Goal: Task Accomplishment & Management: Complete application form

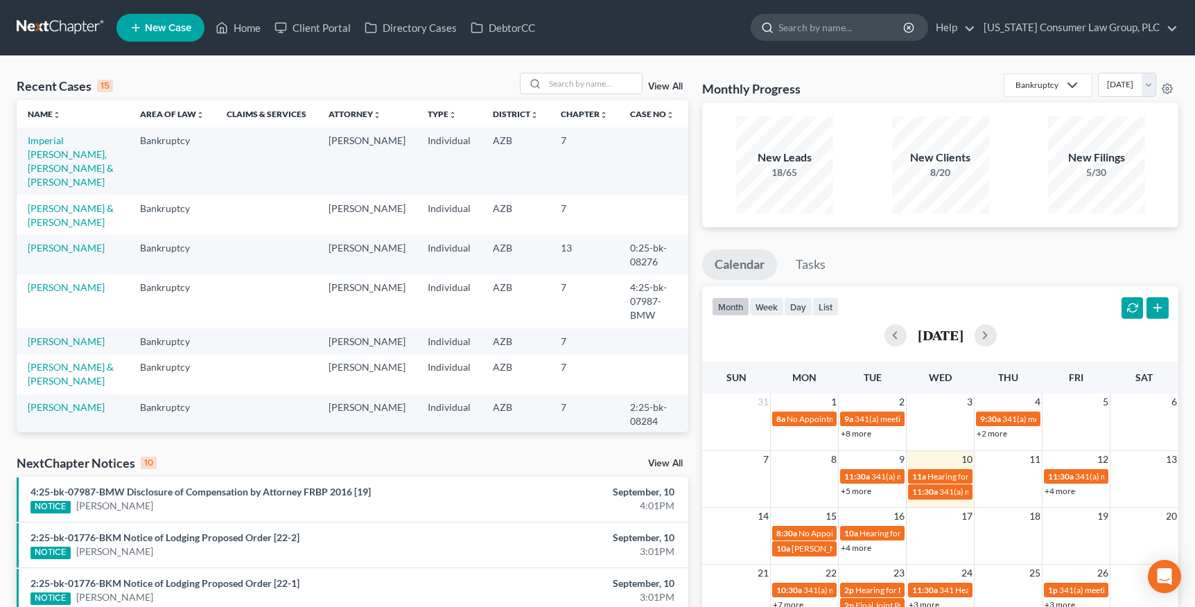
click at [828, 33] on input "search" at bounding box center [841, 28] width 127 height 26
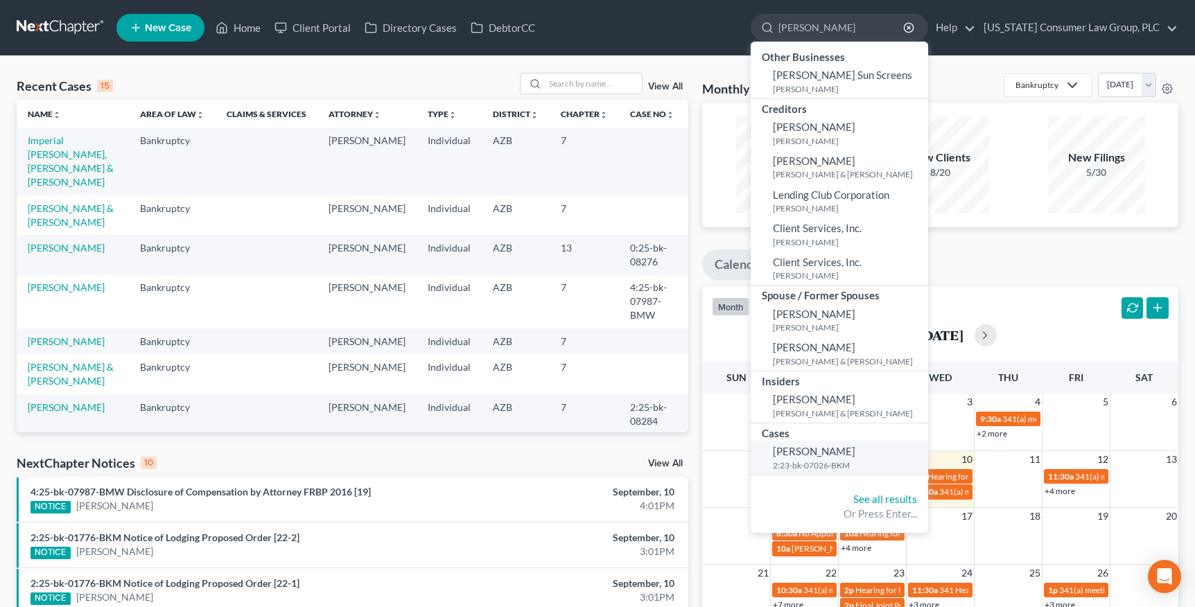
type input "[PERSON_NAME]"
click at [824, 452] on span "[PERSON_NAME]" at bounding box center [814, 451] width 82 height 12
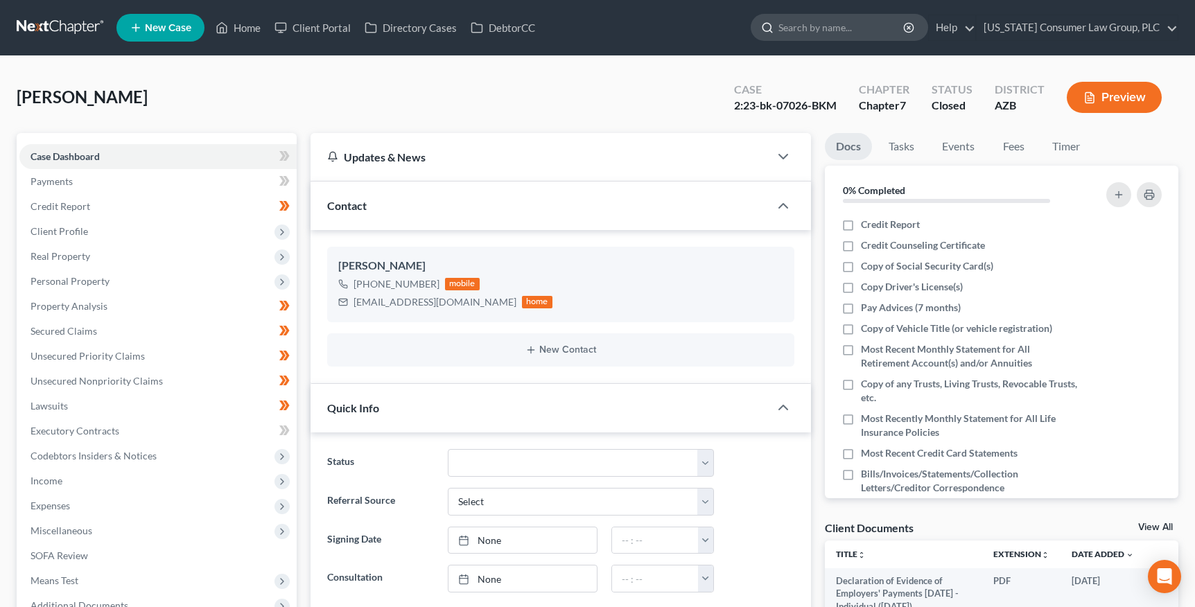
click at [844, 25] on input "search" at bounding box center [841, 28] width 127 height 26
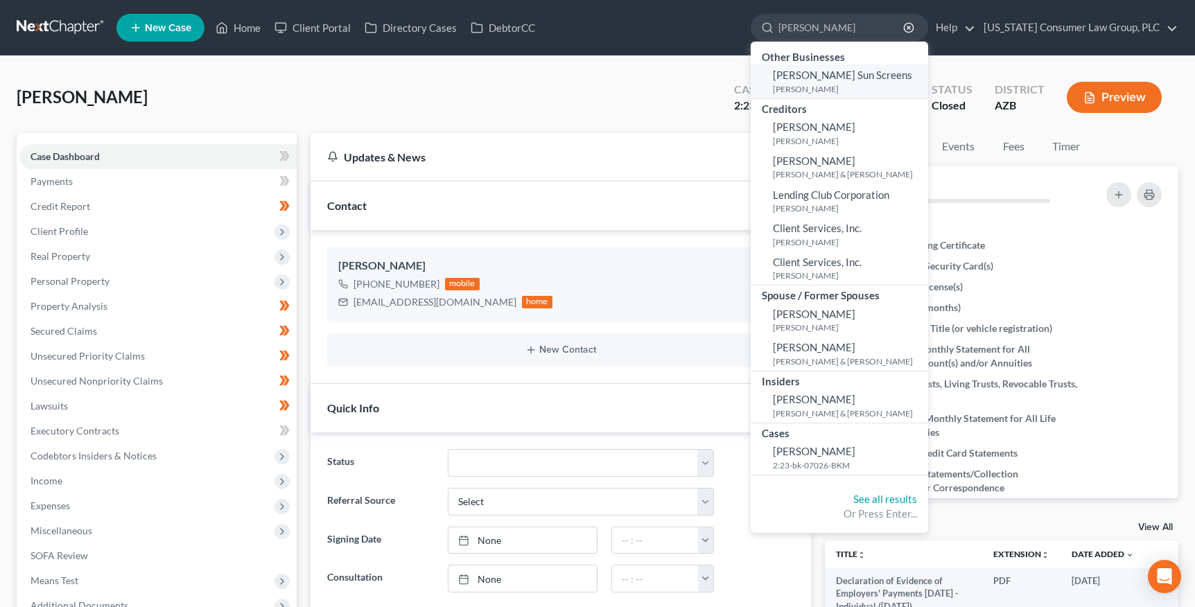
type input "[PERSON_NAME]"
click at [826, 81] on span "[PERSON_NAME] Sun Screens" at bounding box center [842, 75] width 139 height 12
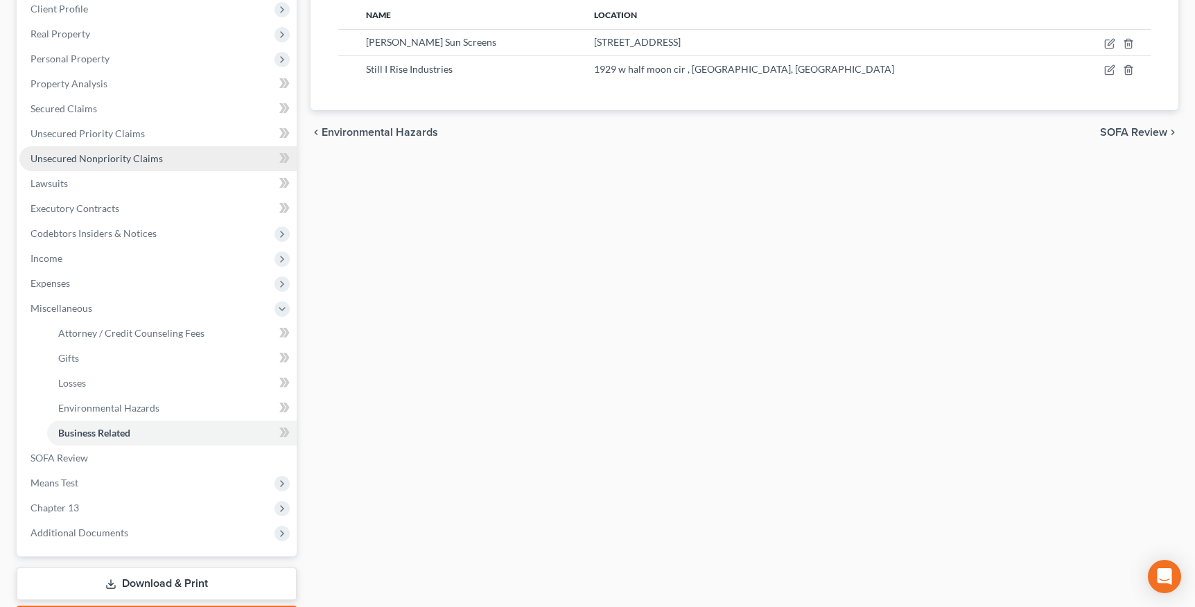
scroll to position [235, 0]
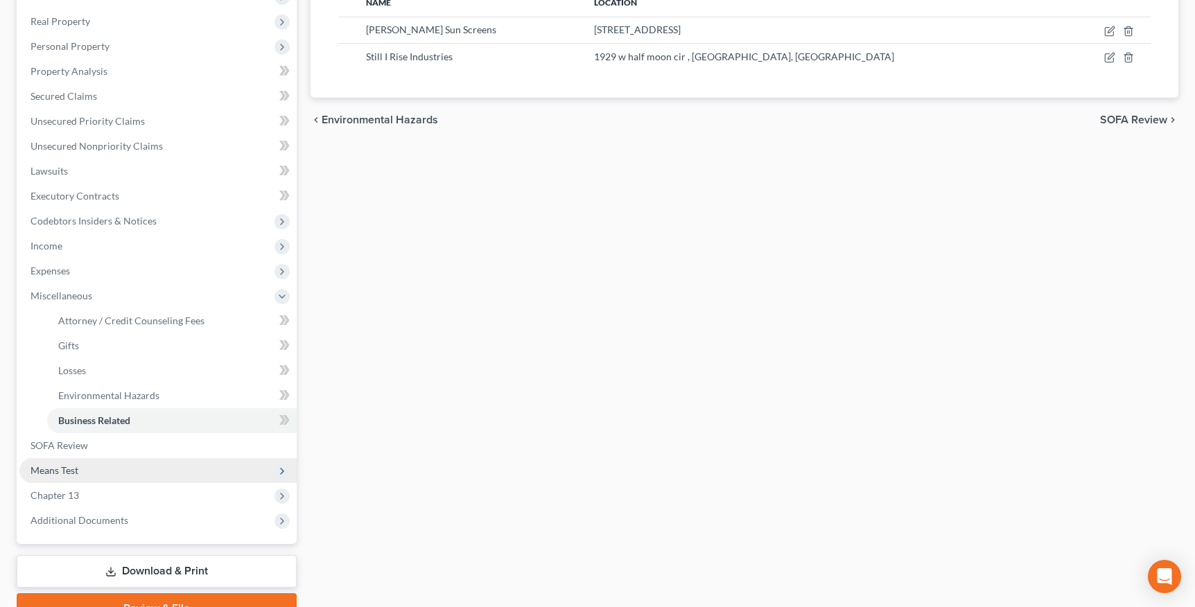
click at [59, 464] on span "Means Test" at bounding box center [55, 470] width 48 height 12
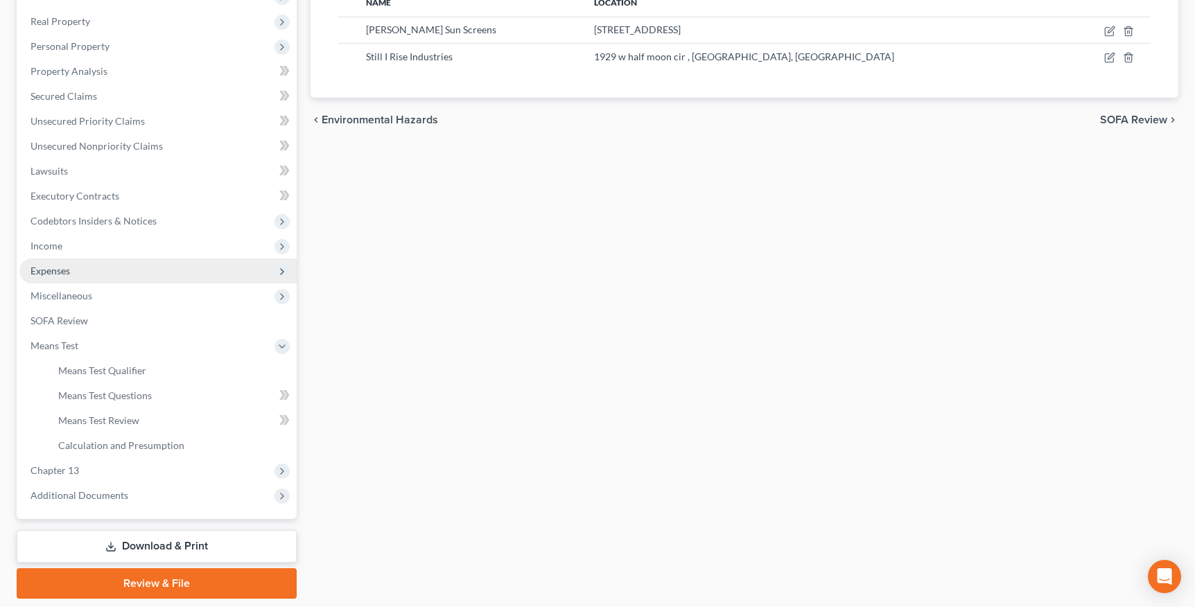
click at [67, 270] on span "Expenses" at bounding box center [51, 271] width 40 height 12
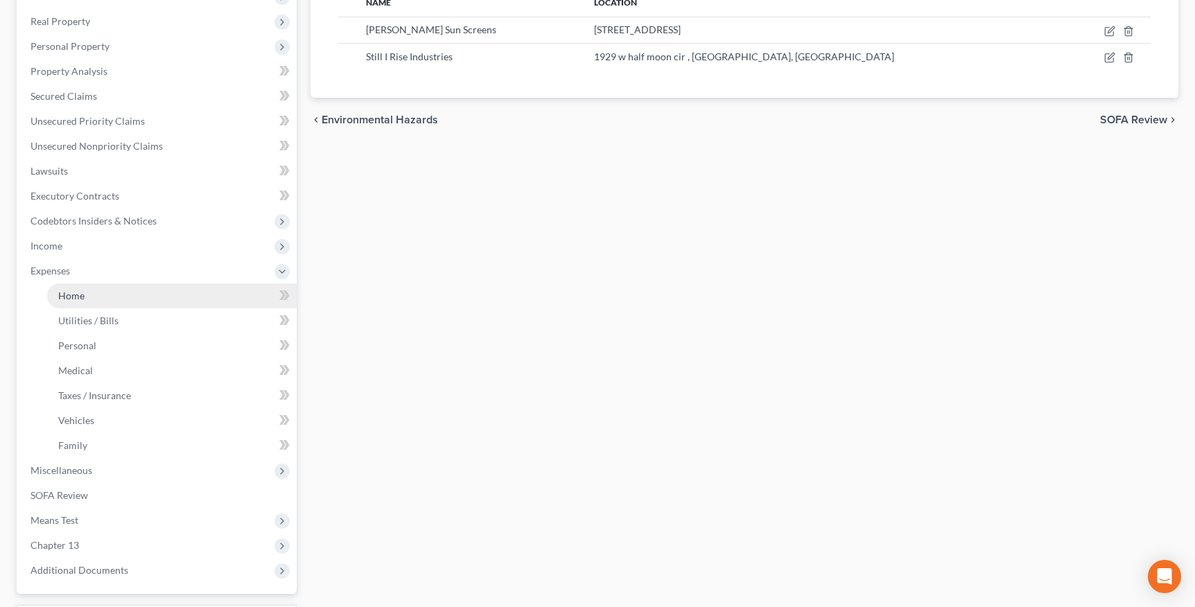
click at [73, 287] on link "Home" at bounding box center [172, 296] width 250 height 25
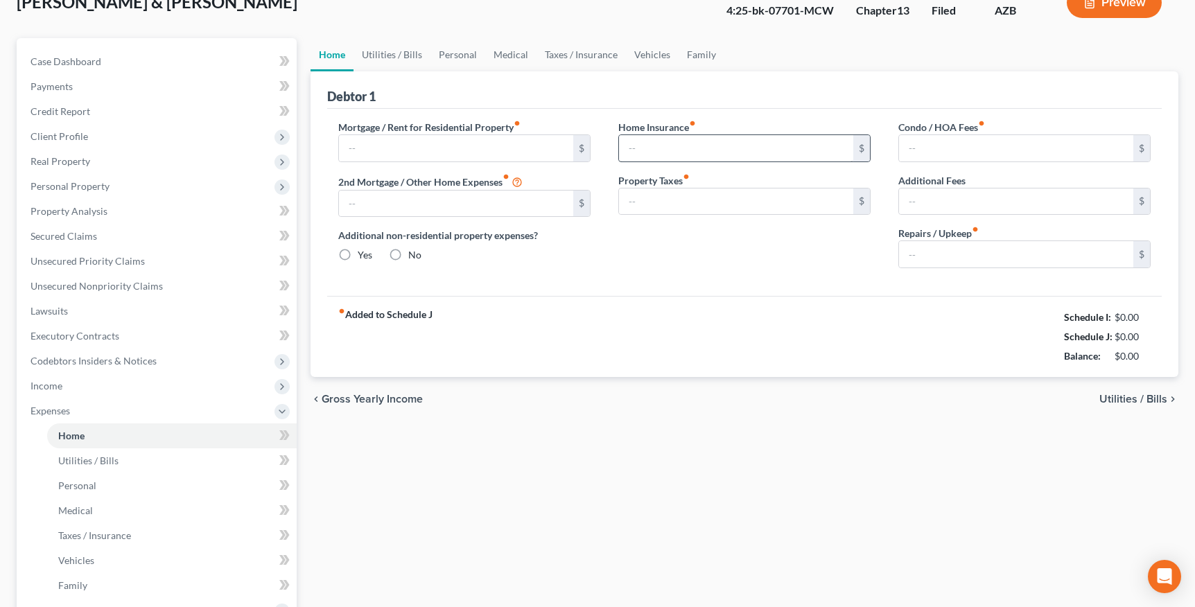
type input "2,635.00"
type input "0.00"
radio input "true"
type input "25.00"
type input "0.00"
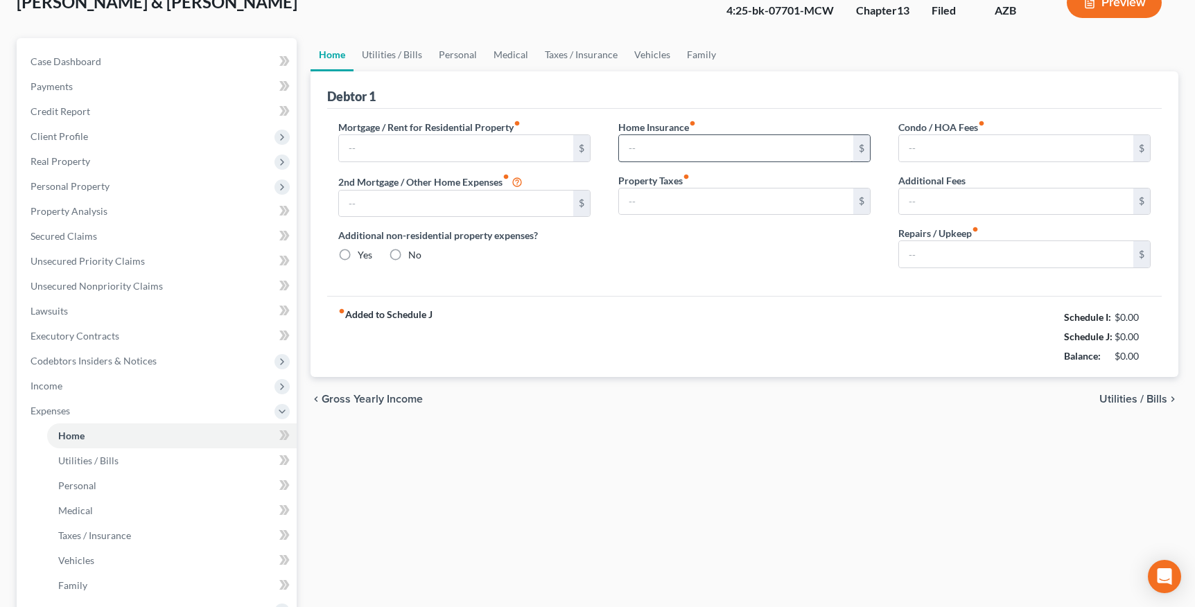
type input "0.00"
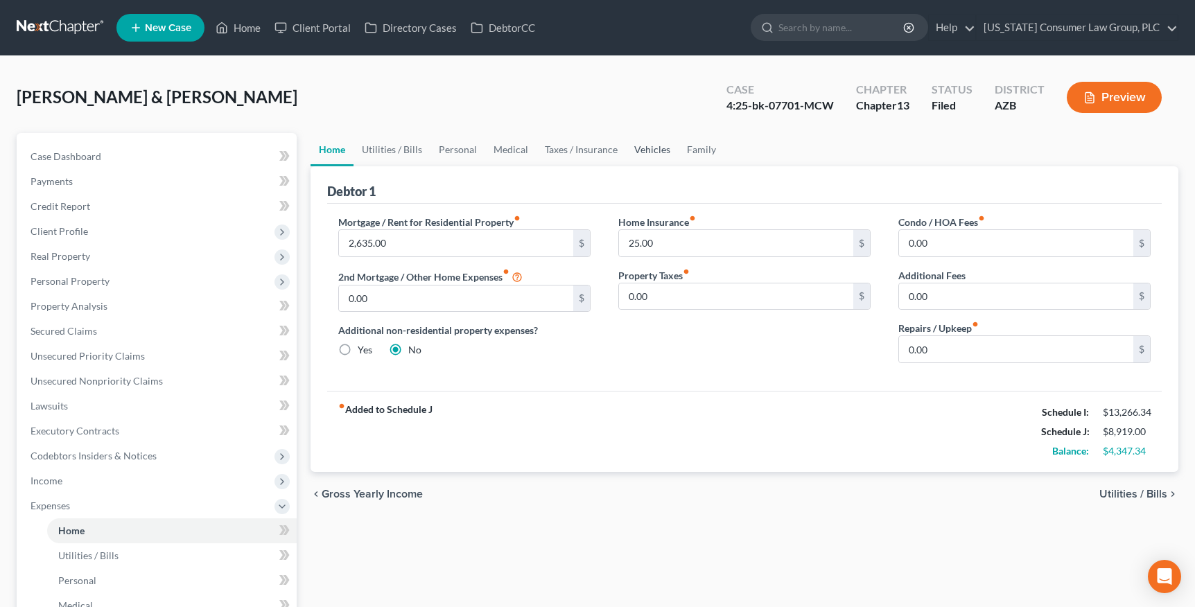
click at [669, 150] on link "Vehicles" at bounding box center [652, 149] width 53 height 33
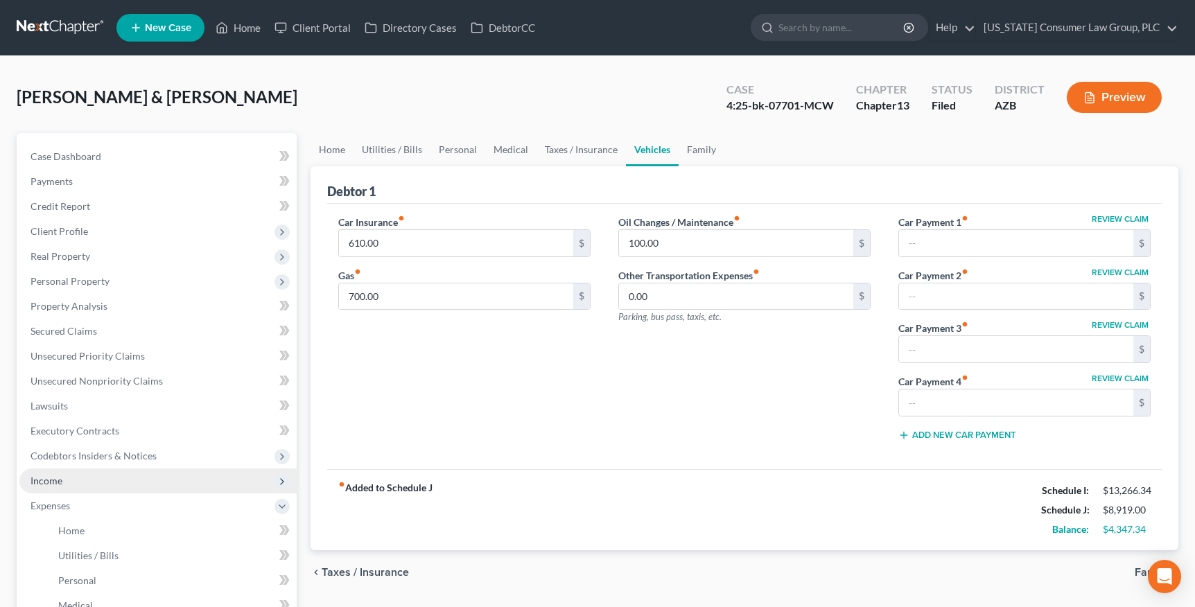
click at [61, 471] on span "Income" at bounding box center [157, 481] width 277 height 25
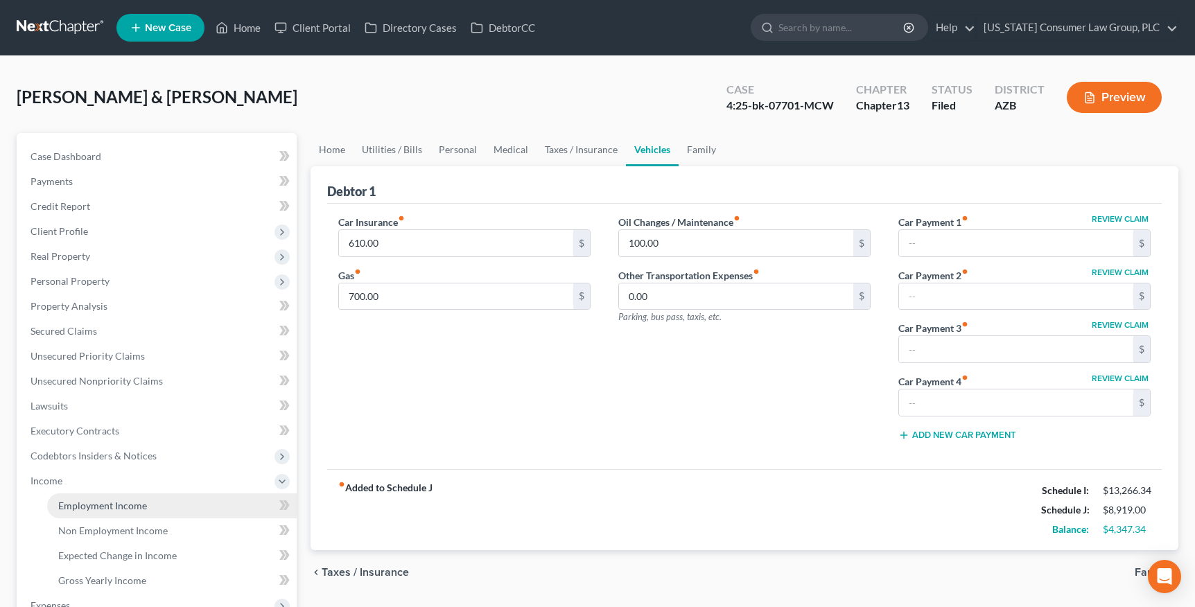
click at [71, 494] on link "Employment Income" at bounding box center [172, 506] width 250 height 25
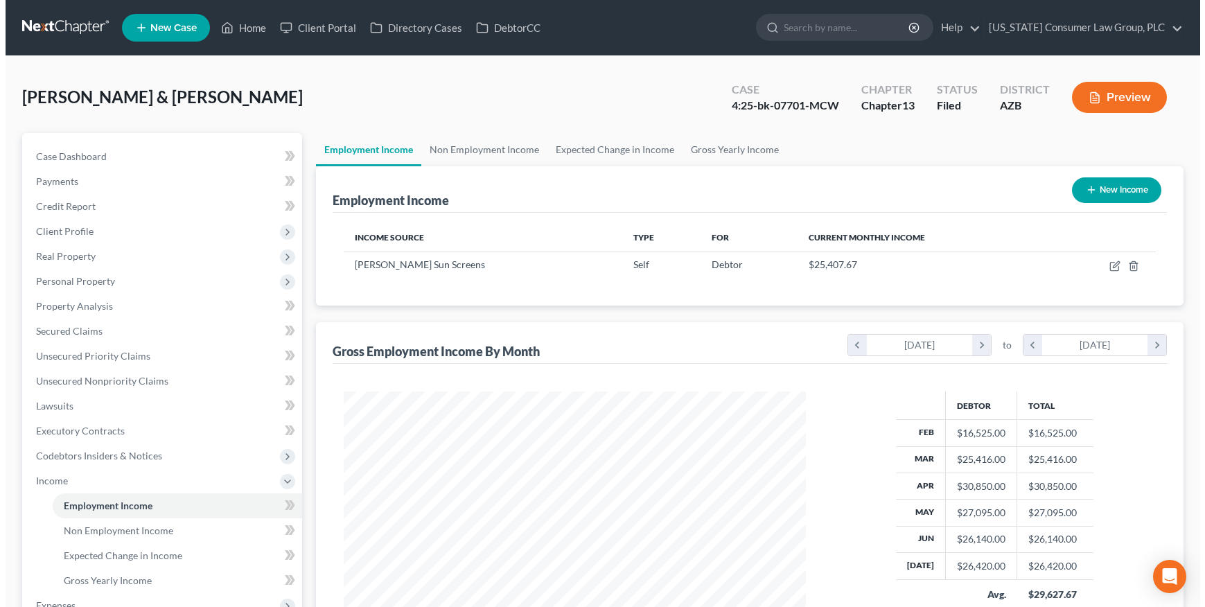
scroll to position [248, 490]
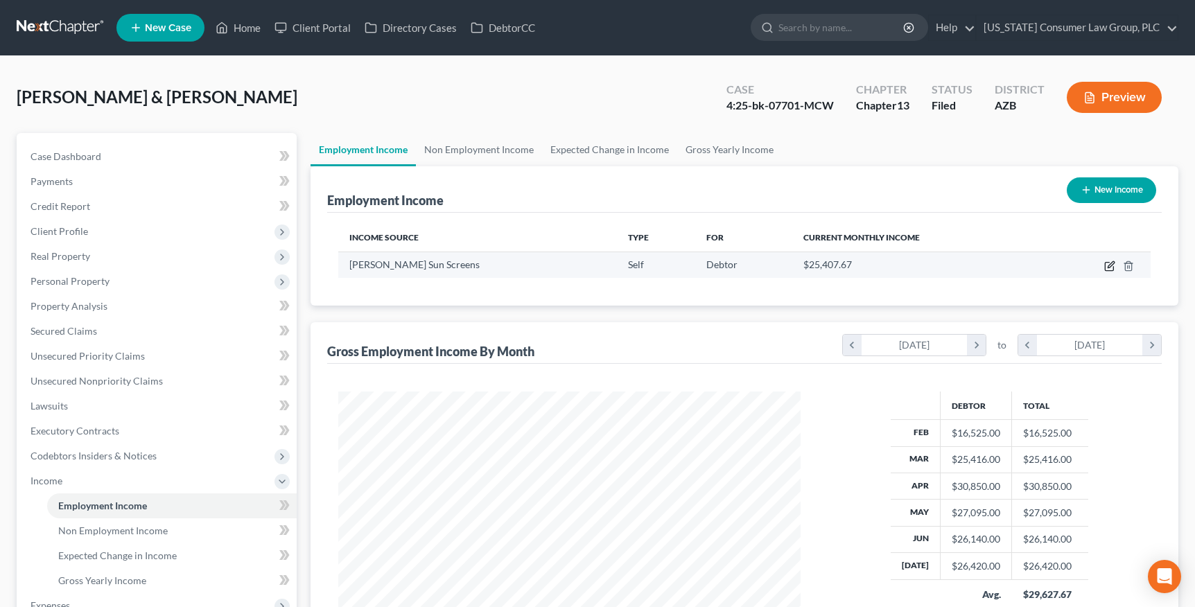
click at [1105, 268] on icon "button" at bounding box center [1109, 267] width 8 height 8
select select "1"
select select "3"
select select "0"
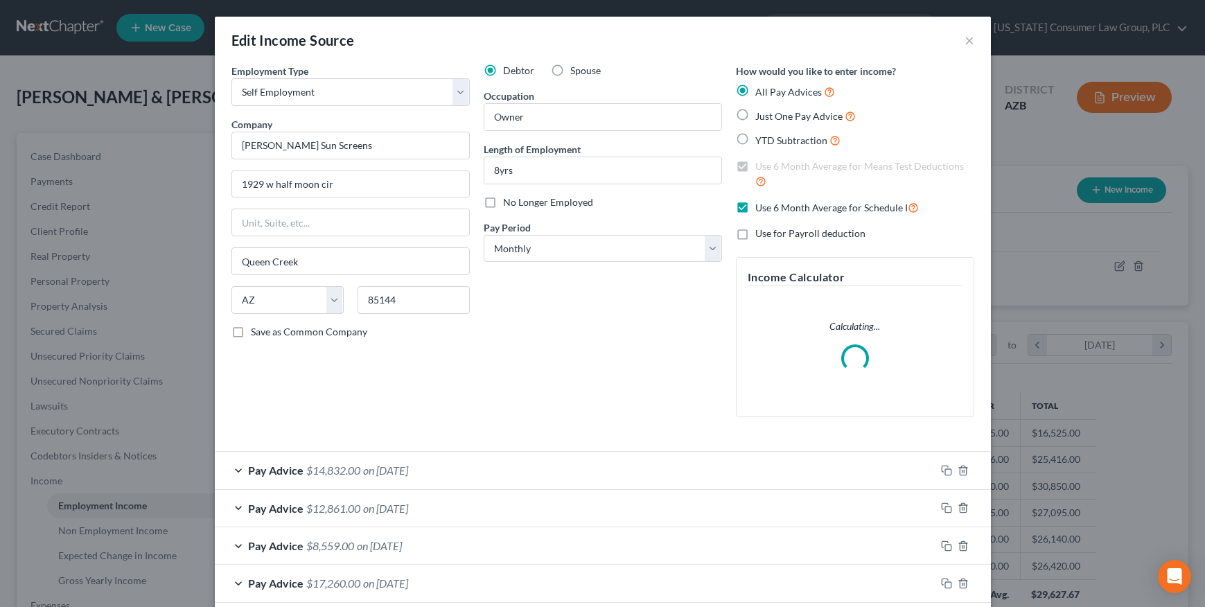
scroll to position [248, 494]
click at [250, 469] on span "Pay Advice" at bounding box center [275, 470] width 55 height 13
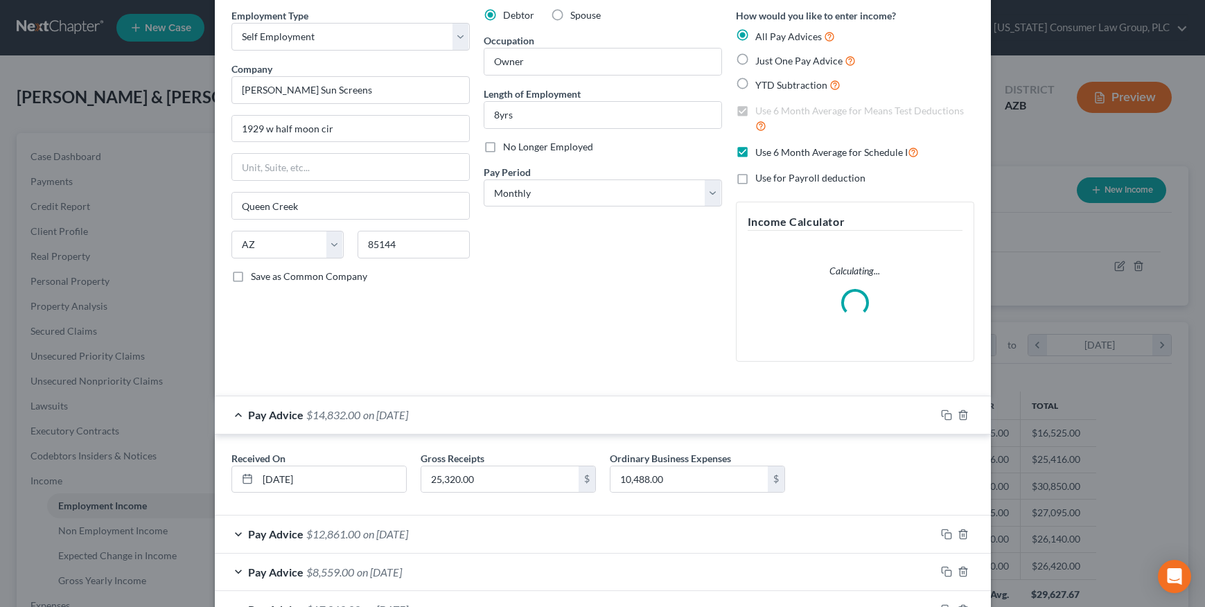
scroll to position [266, 0]
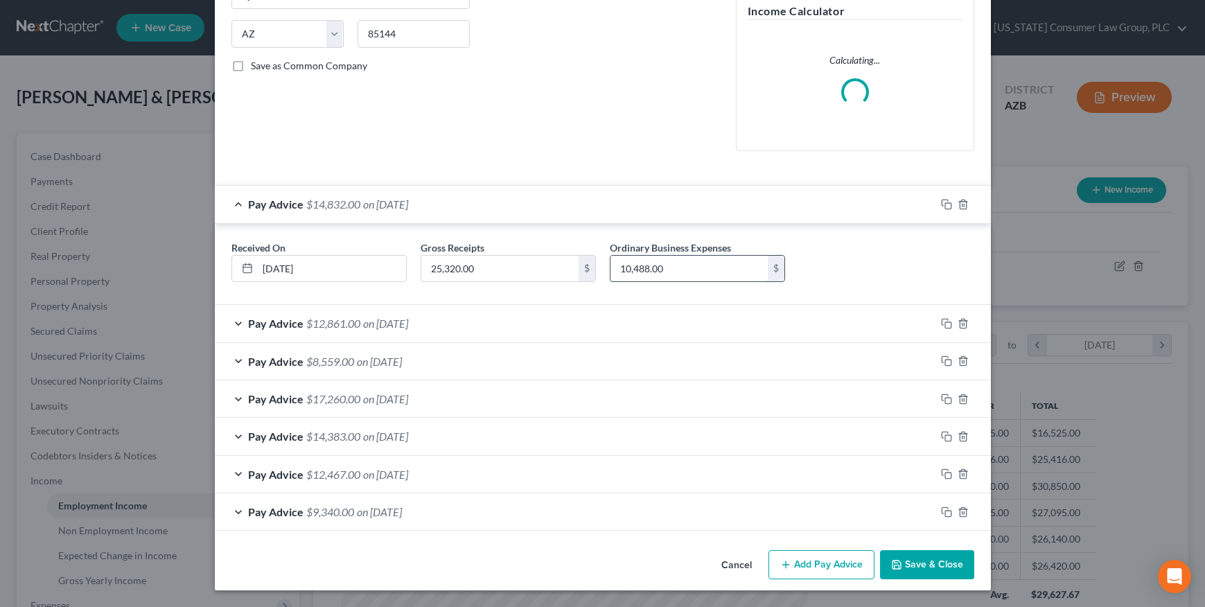
drag, startPoint x: 610, startPoint y: 268, endPoint x: 718, endPoint y: 269, distance: 108.1
click at [718, 269] on input "10,488.00" at bounding box center [689, 269] width 157 height 26
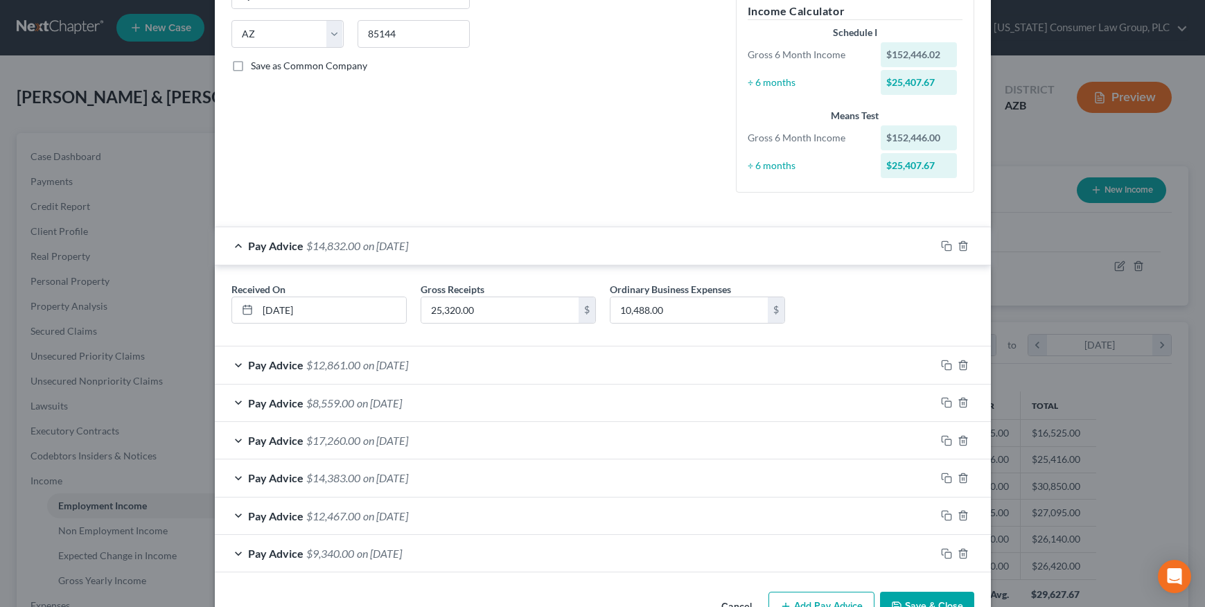
click at [848, 306] on div "Received On * [DATE] Gross Receipts 25,320.00 $ Ordinary Business Expenses 10,4…" at bounding box center [603, 308] width 757 height 53
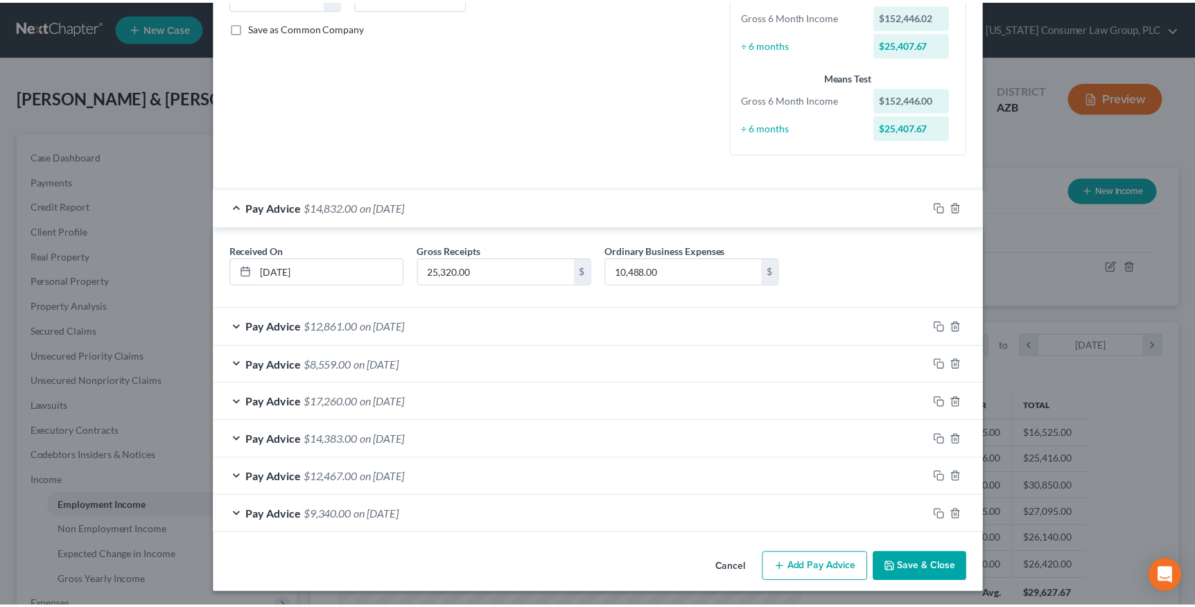
scroll to position [308, 0]
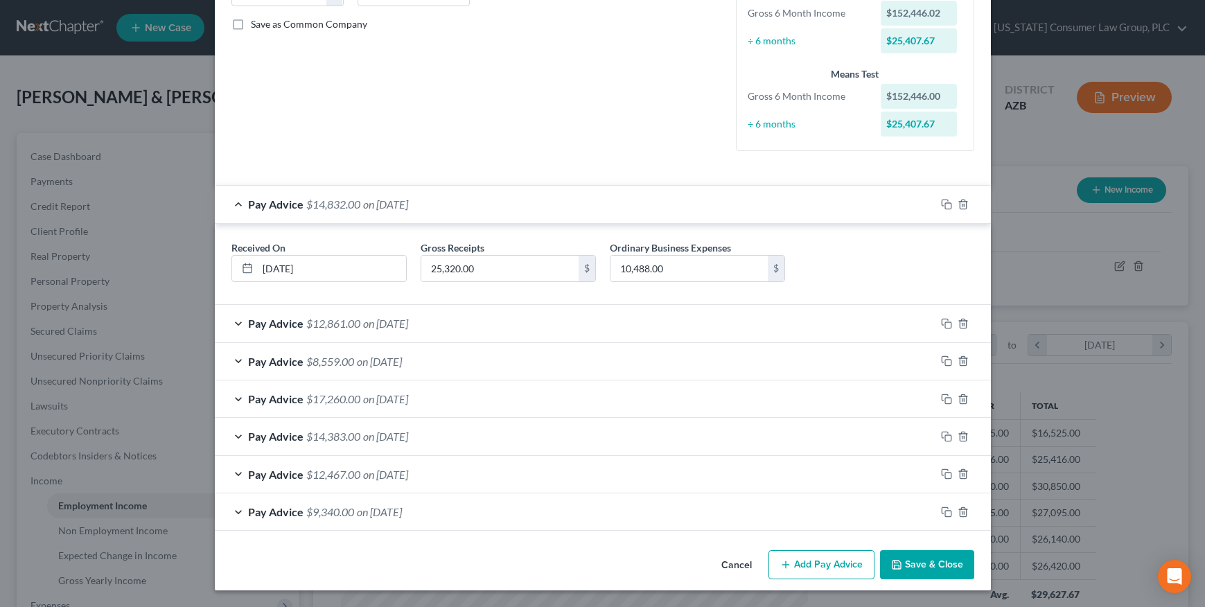
click at [733, 562] on button "Cancel" at bounding box center [737, 566] width 53 height 28
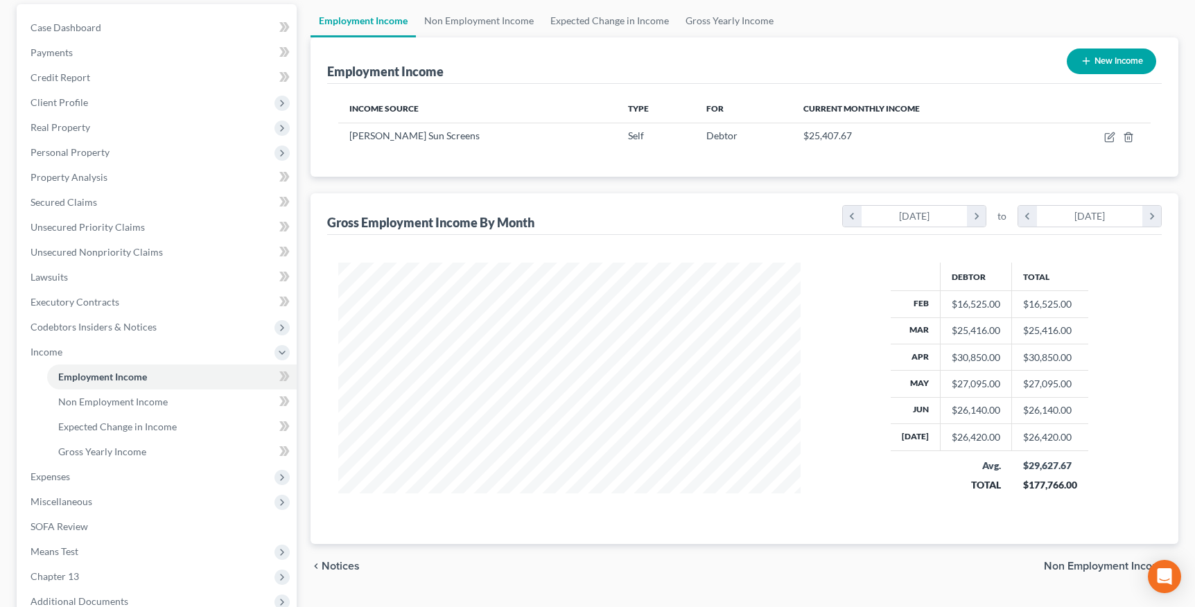
scroll to position [139, 0]
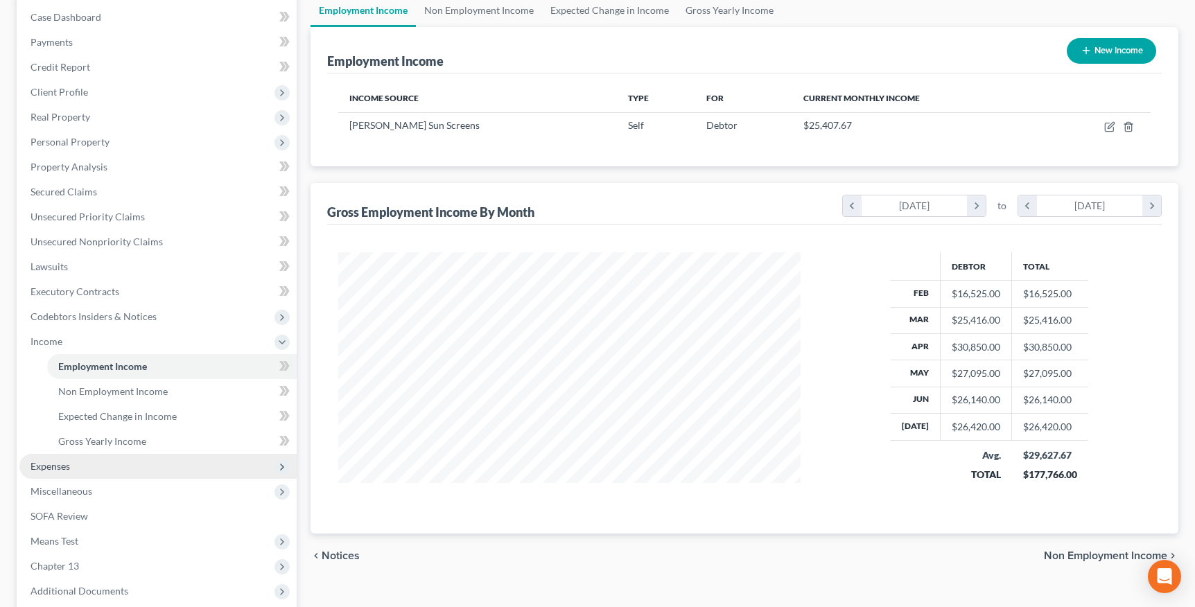
click at [62, 463] on span "Expenses" at bounding box center [51, 466] width 40 height 12
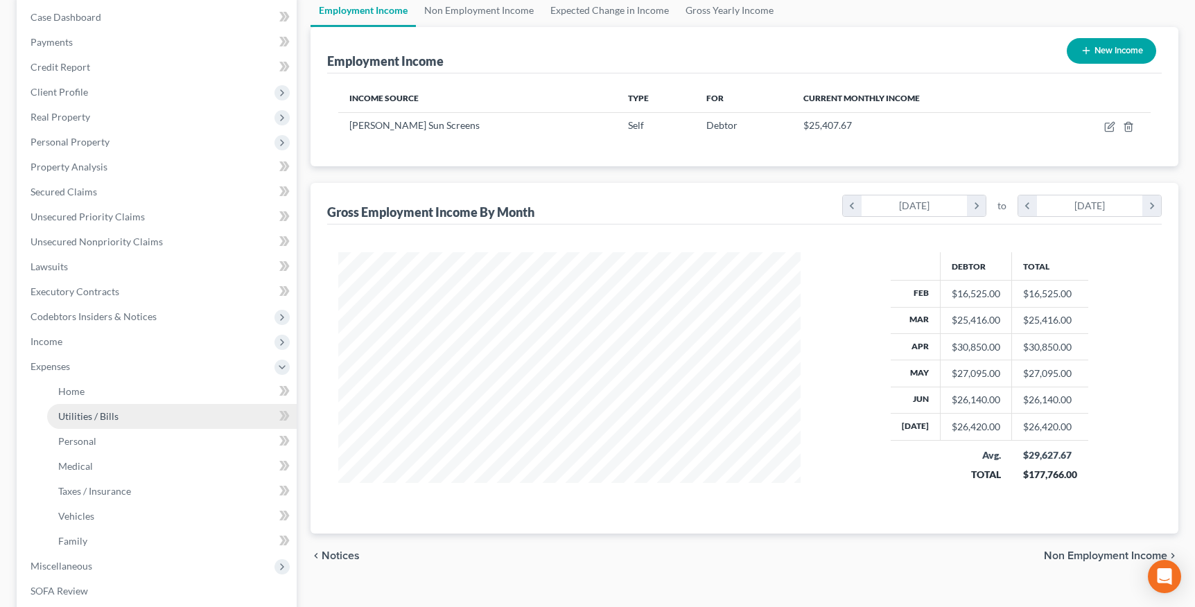
click at [74, 404] on link "Utilities / Bills" at bounding box center [172, 416] width 250 height 25
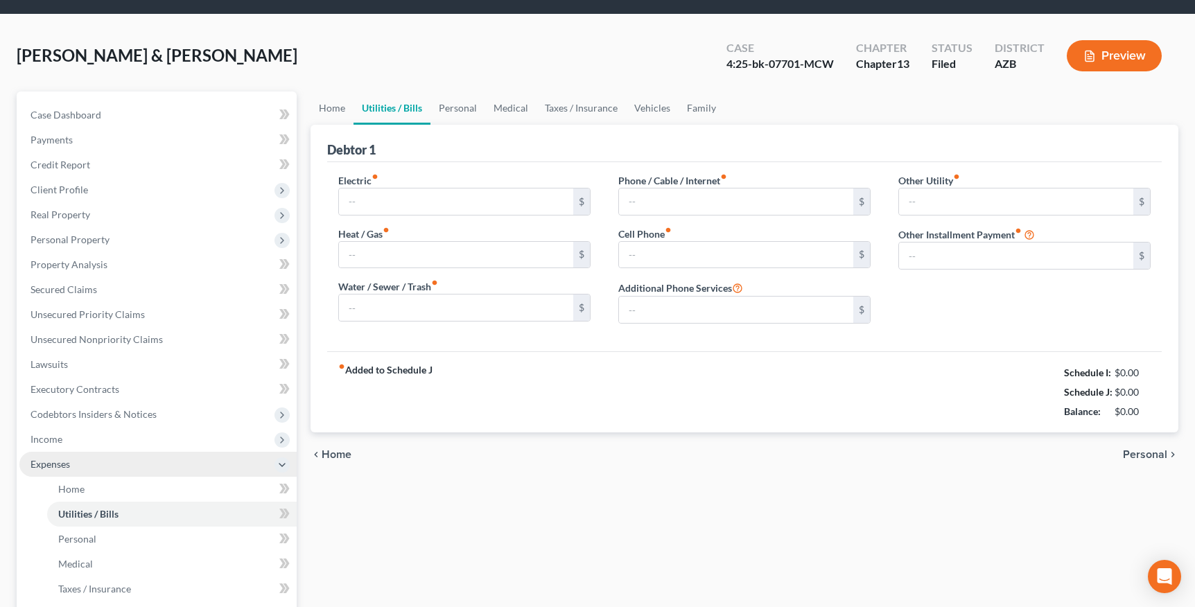
type input "350.00"
type input "0.00"
type input "150.00"
type input "265.00"
type input "375.00"
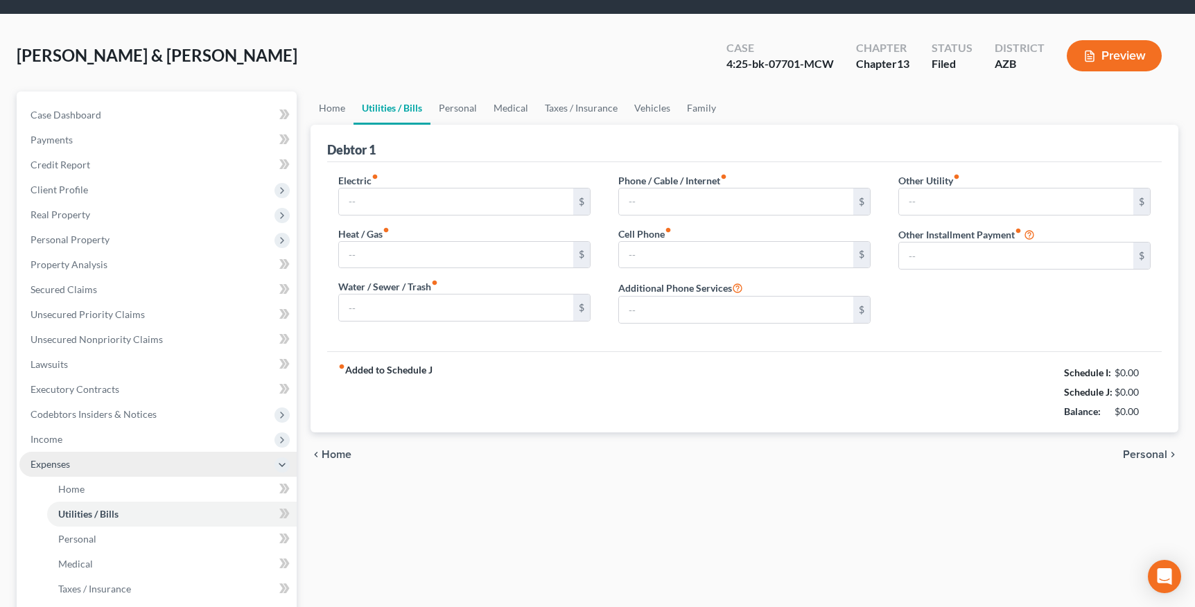
type input "0.00"
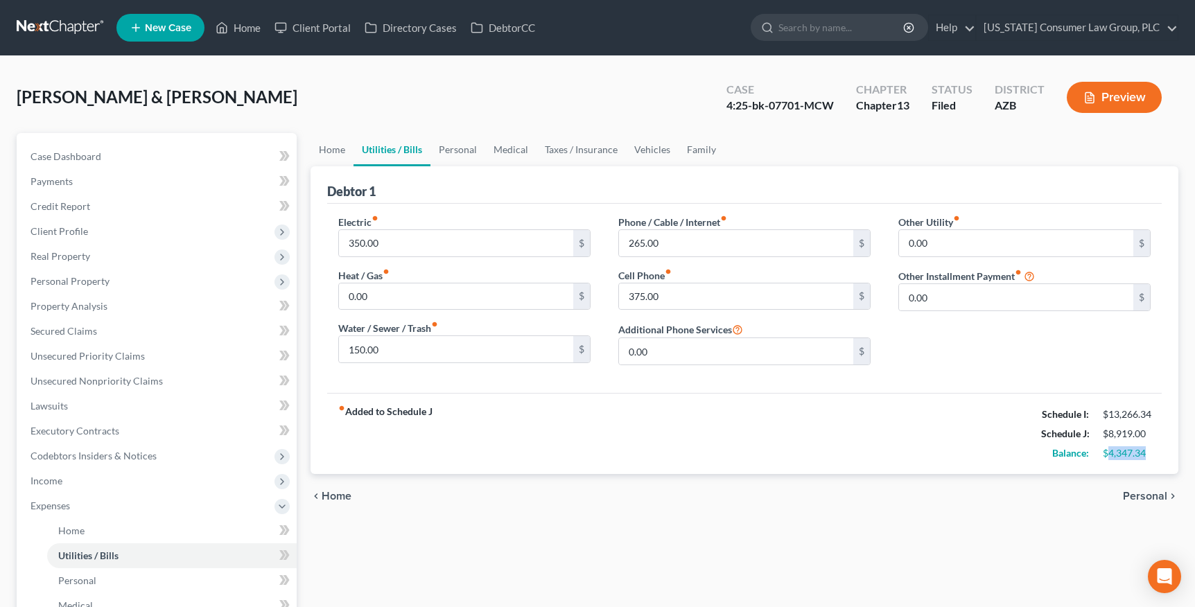
drag, startPoint x: 1106, startPoint y: 451, endPoint x: 1172, endPoint y: 451, distance: 66.6
click at [1172, 451] on div "Debtor 1 Electric fiber_manual_record 350.00 $ Heat / Gas fiber_manual_record 0…" at bounding box center [745, 320] width 868 height 308
click at [866, 361] on div "$" at bounding box center [861, 351] width 17 height 26
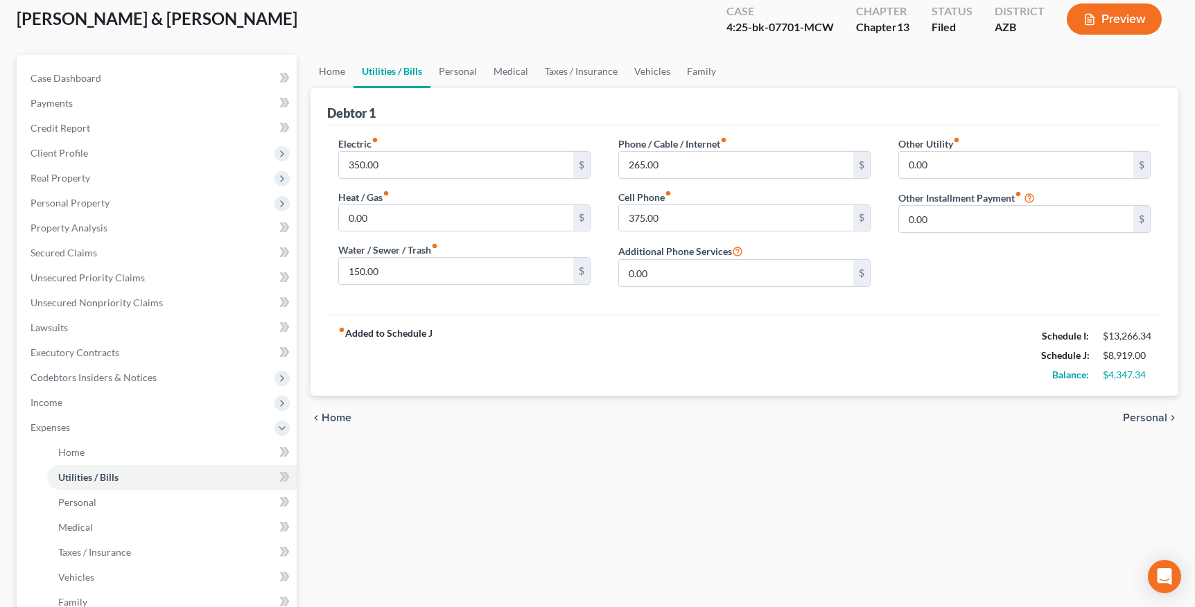
scroll to position [353, 0]
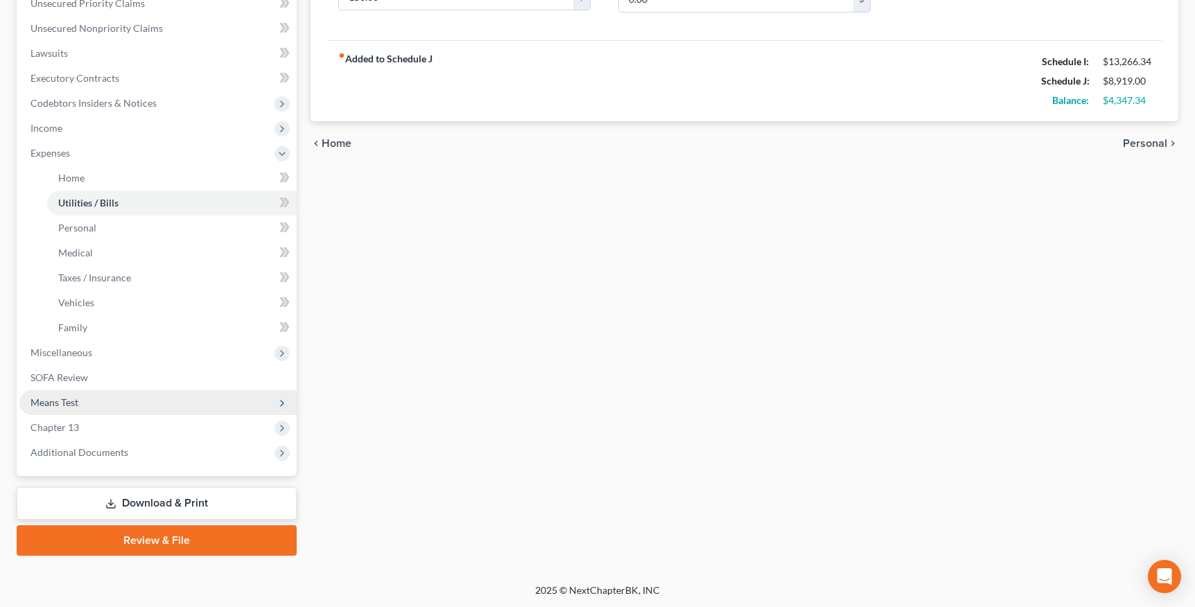
click at [77, 406] on span "Means Test" at bounding box center [55, 403] width 48 height 12
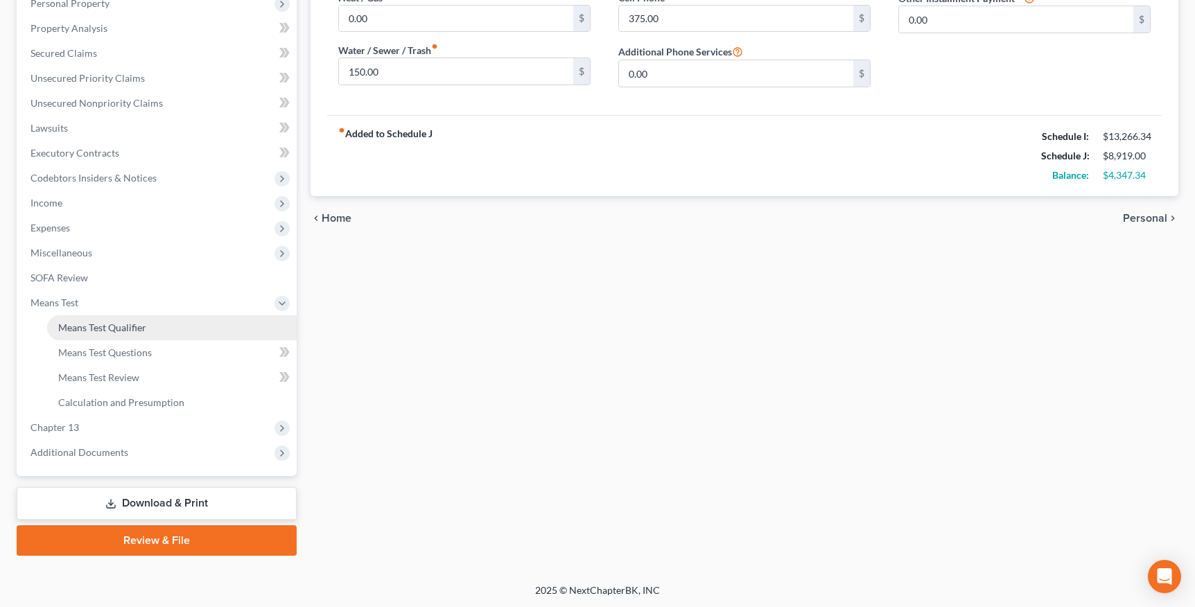
click at [149, 330] on link "Means Test Qualifier" at bounding box center [172, 327] width 250 height 25
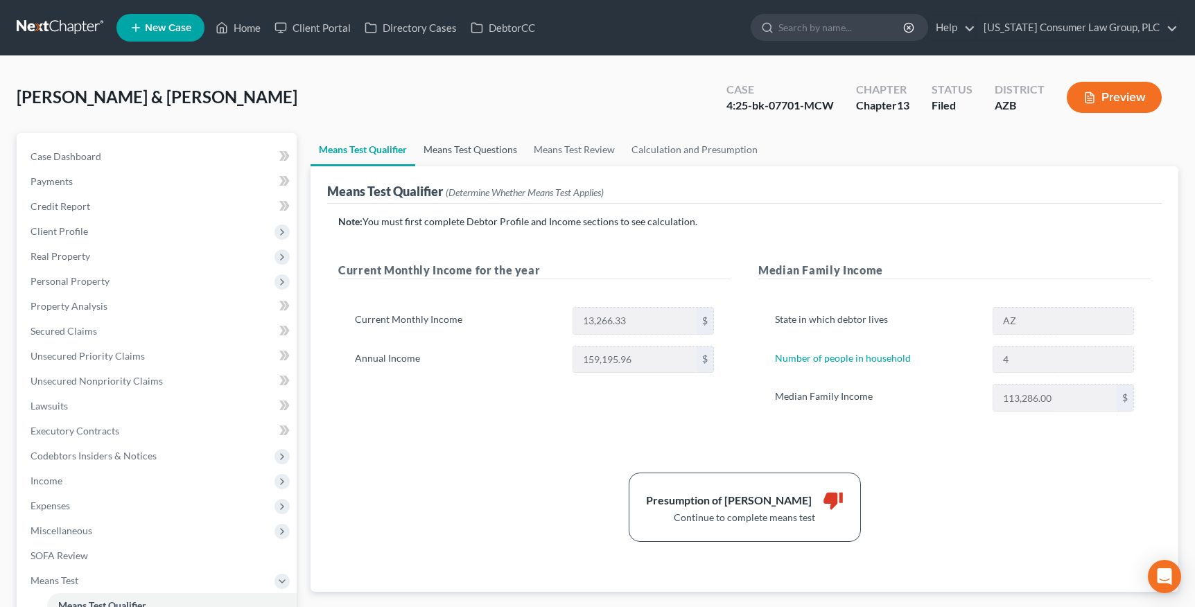
click at [478, 149] on link "Means Test Questions" at bounding box center [470, 149] width 110 height 33
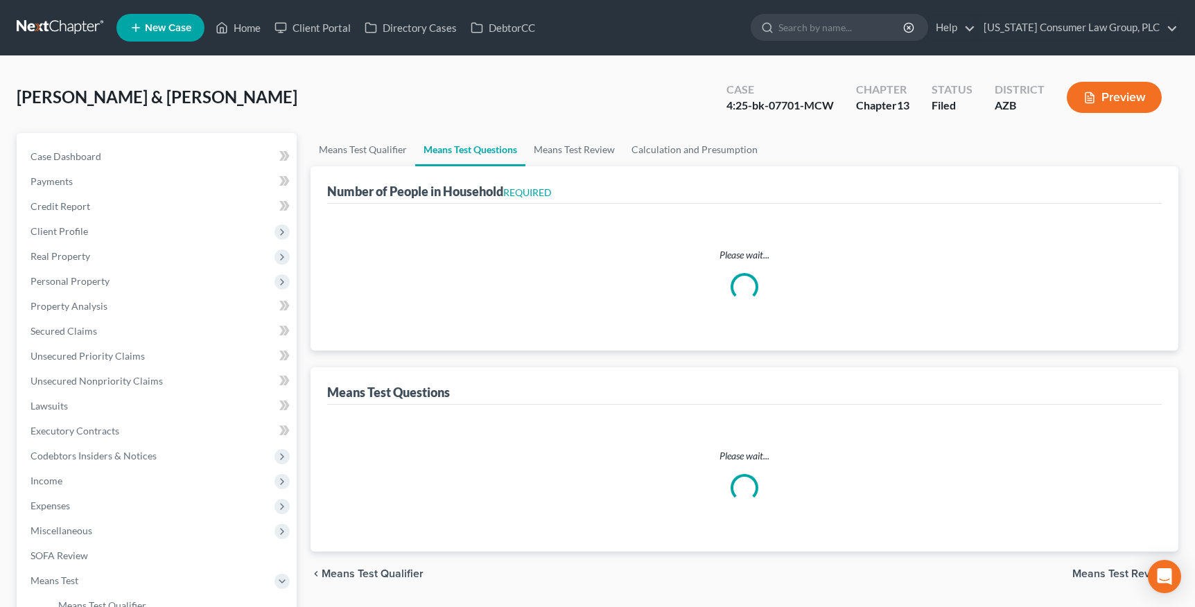
select select "1"
select select "60"
select select "1"
select select "60"
select select "1"
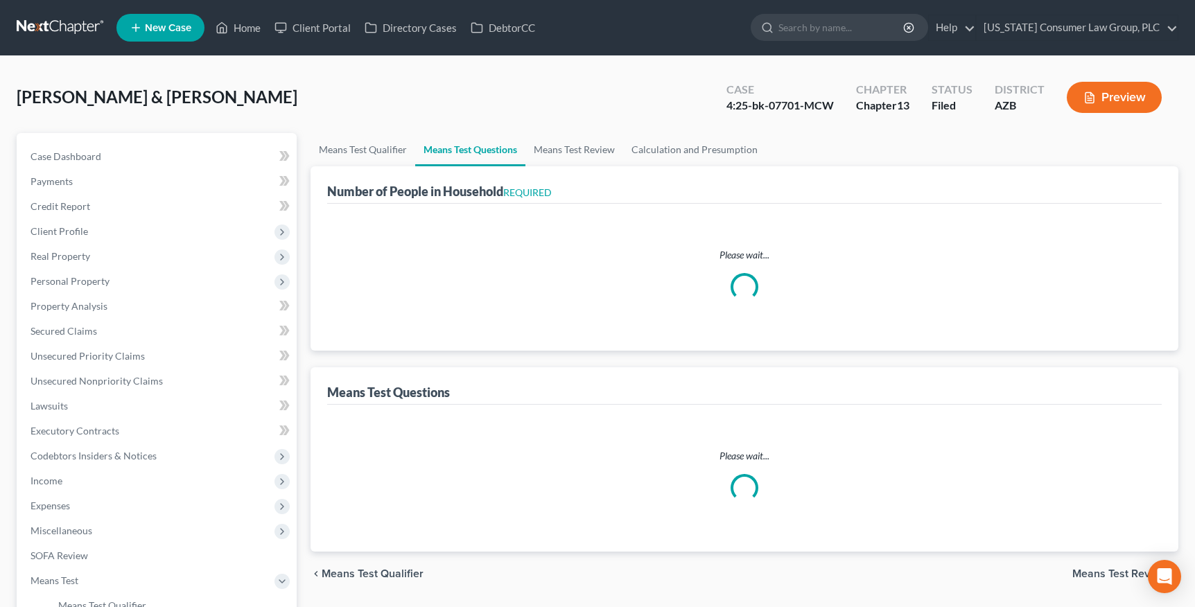
select select "60"
select select "1"
select select "60"
select select "4"
select select "3"
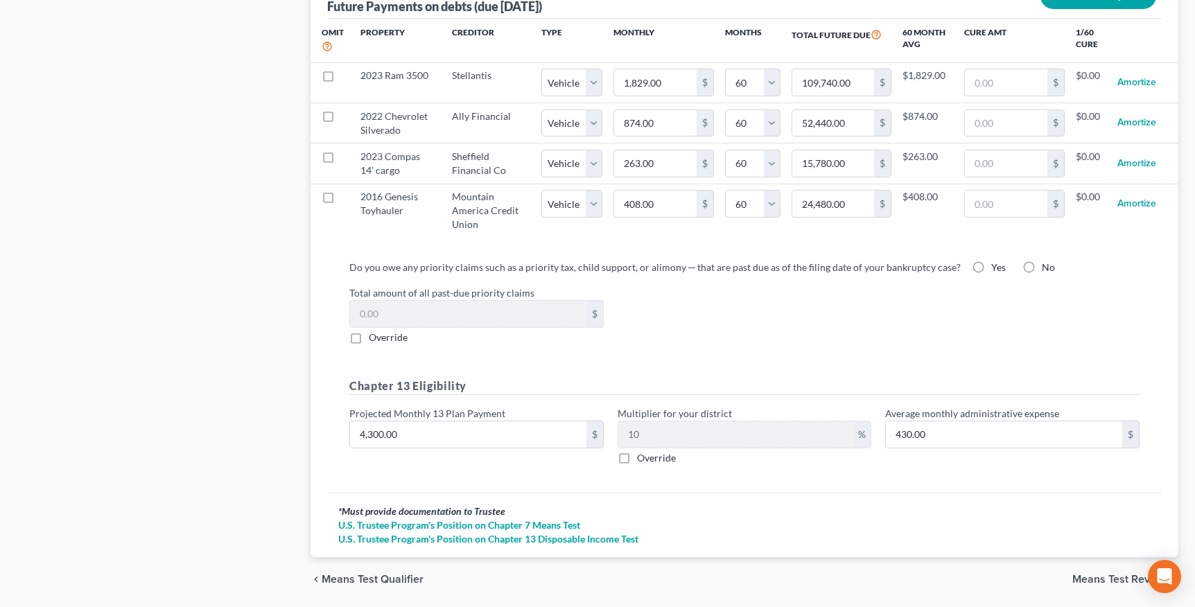
scroll to position [1434, 0]
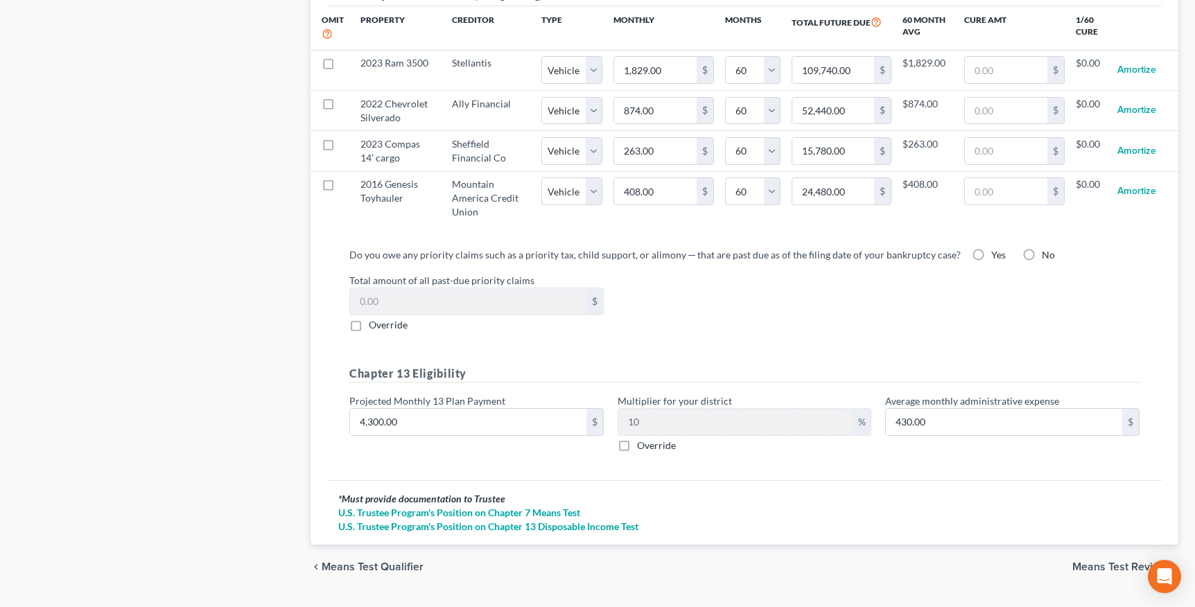
click at [1086, 568] on span "Means Test Review" at bounding box center [1119, 566] width 95 height 11
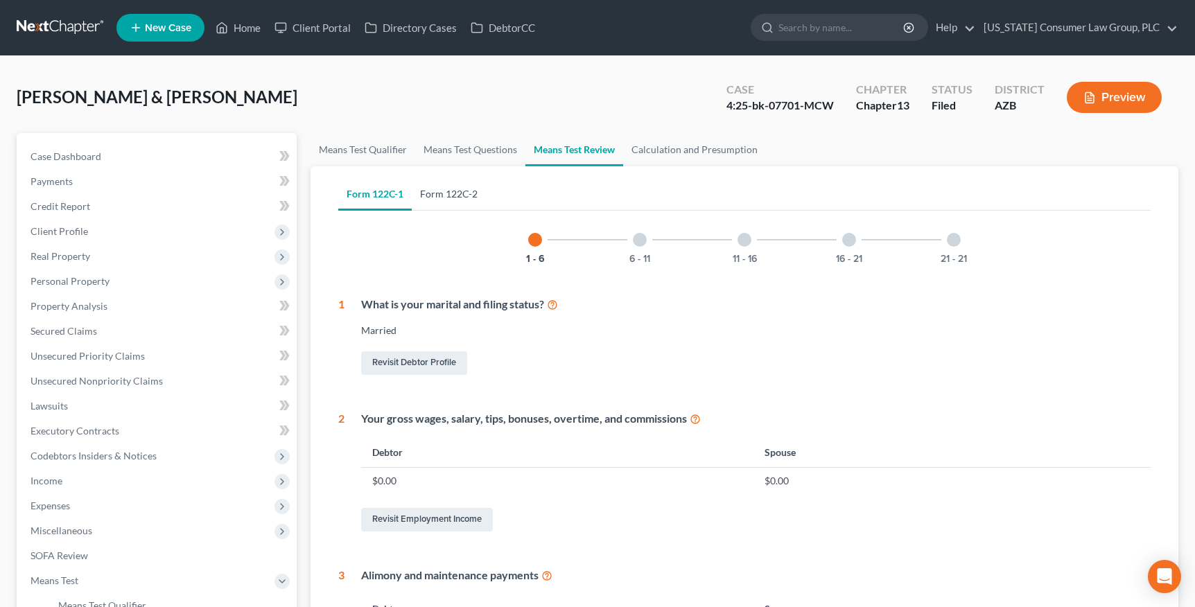
click at [471, 189] on link "Form 122C-2" at bounding box center [449, 193] width 74 height 33
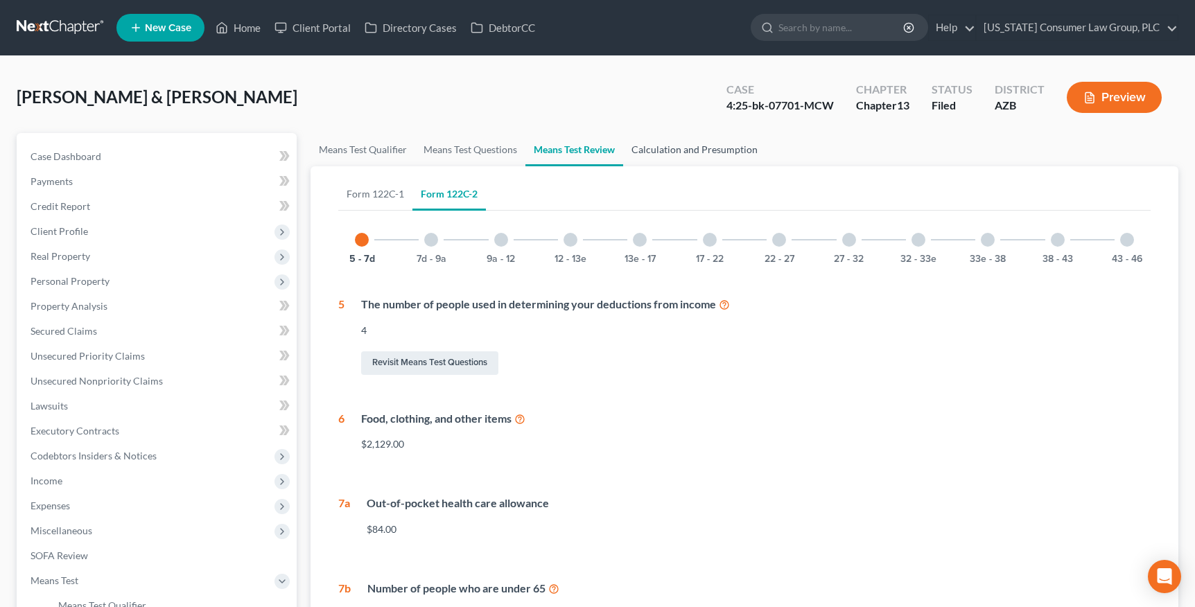
click at [695, 135] on link "Calculation and Presumption" at bounding box center [694, 149] width 143 height 33
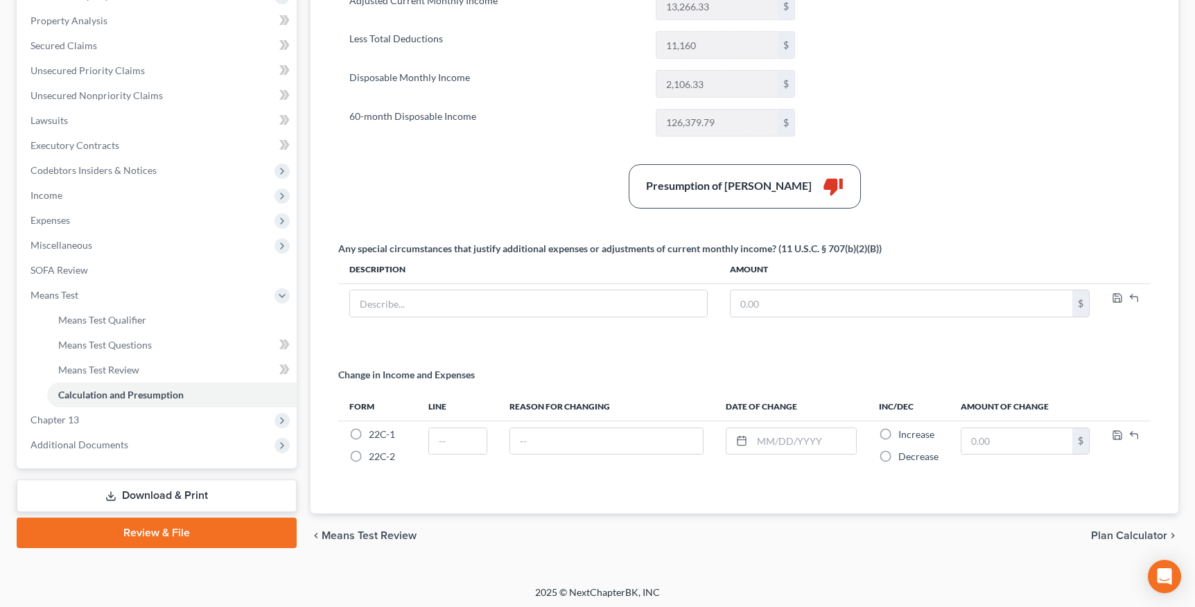
scroll to position [288, 0]
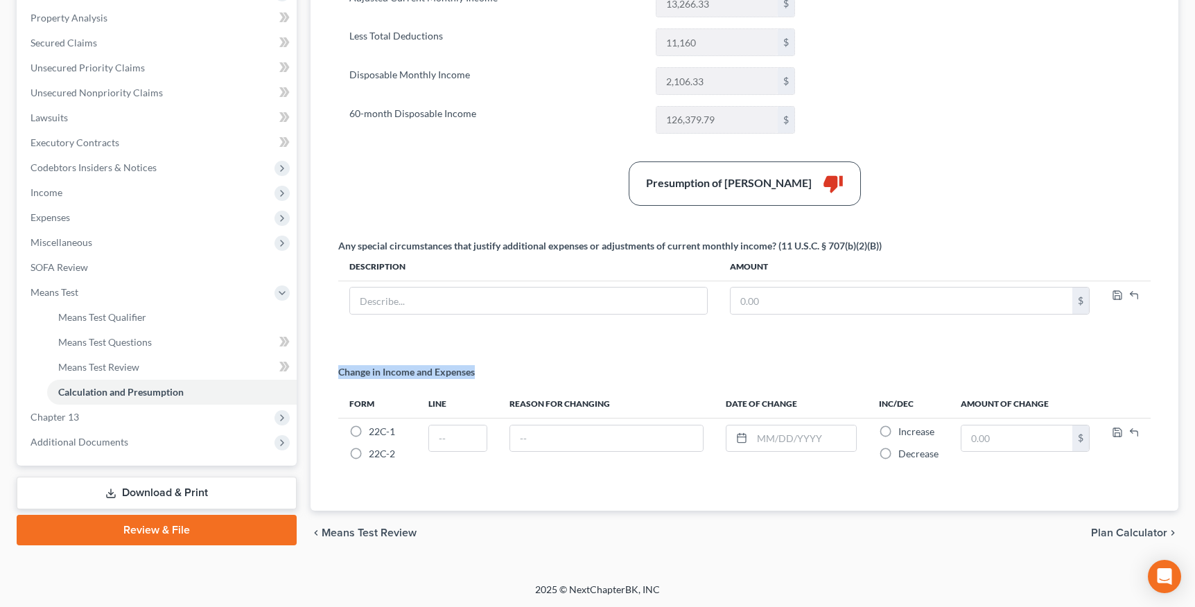
drag, startPoint x: 356, startPoint y: 370, endPoint x: 500, endPoint y: 367, distance: 144.2
click at [498, 365] on div "Change in Income and Expenses" at bounding box center [744, 377] width 812 height 25
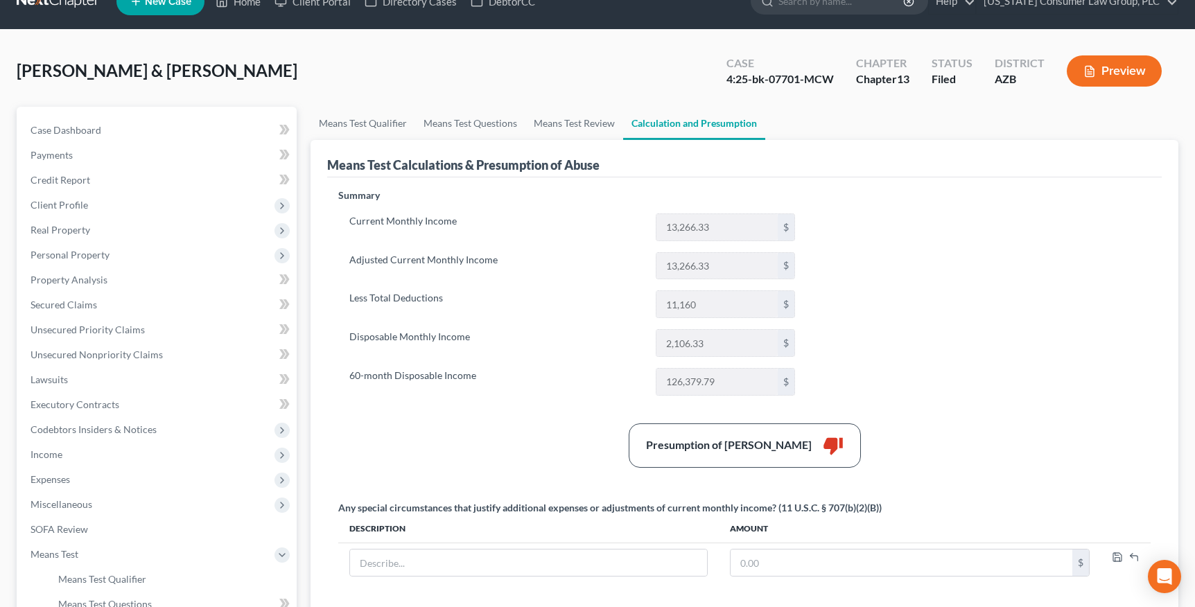
scroll to position [16, 0]
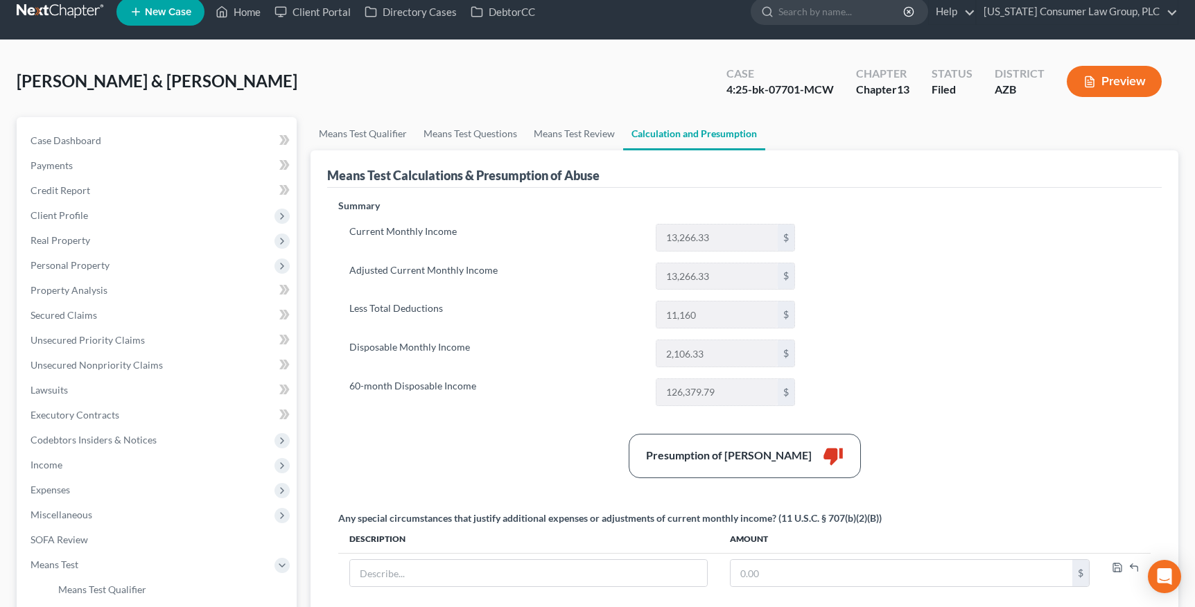
click at [458, 372] on div "Current Monthly Income 13,266.33 $ Adjusted Current Monthly Income 13,266.33 $ …" at bounding box center [572, 315] width 468 height 182
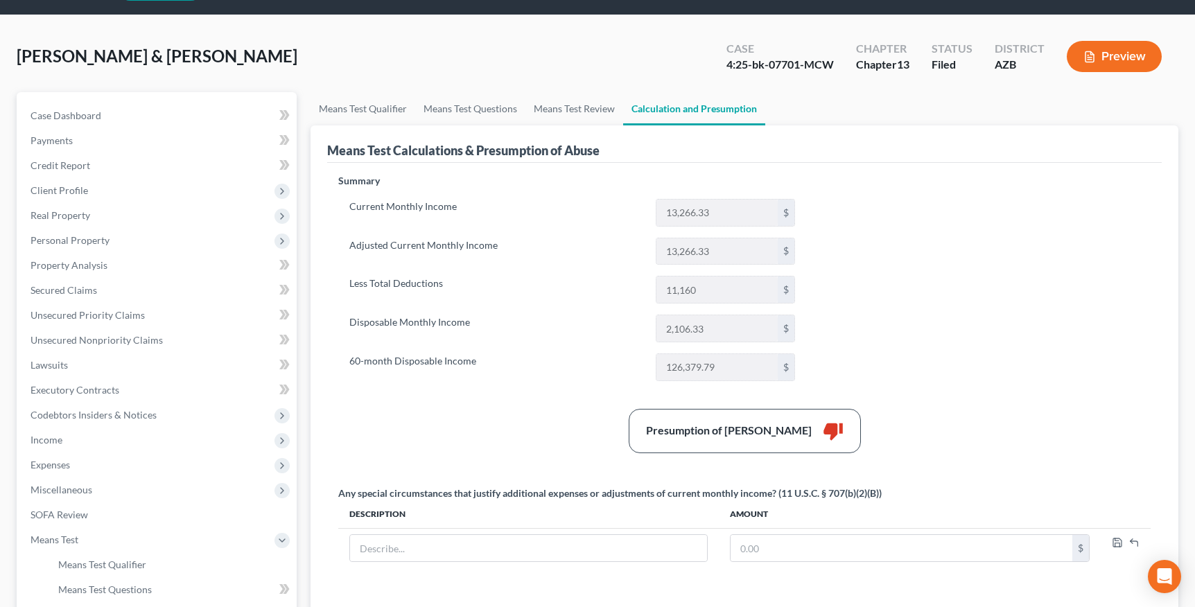
scroll to position [44, 0]
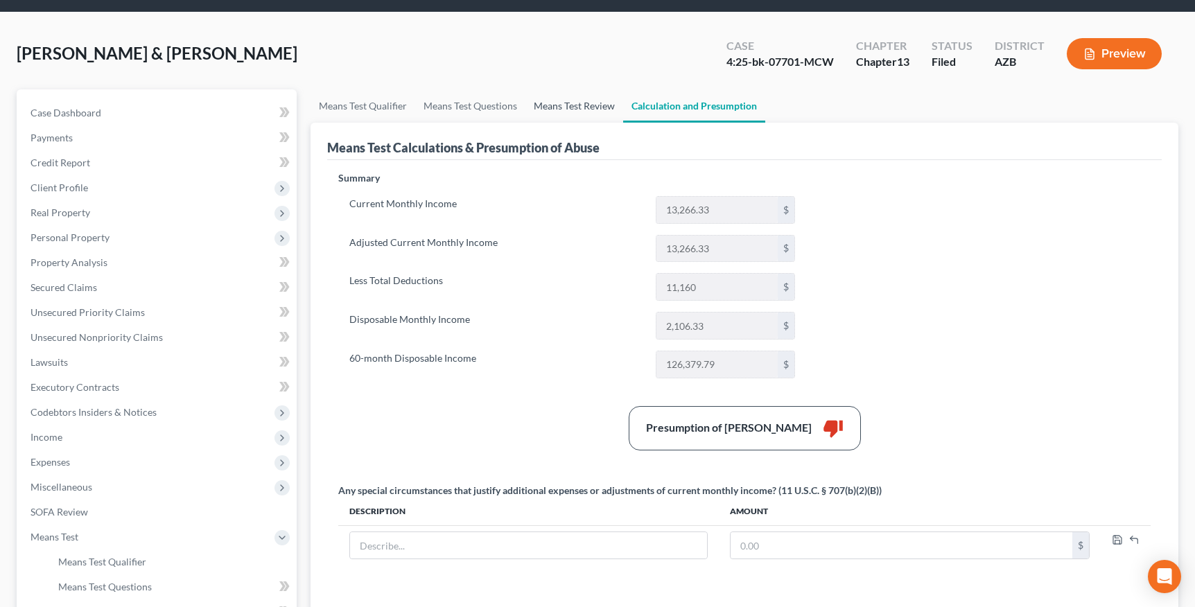
click at [575, 101] on link "Means Test Review" at bounding box center [574, 105] width 98 height 33
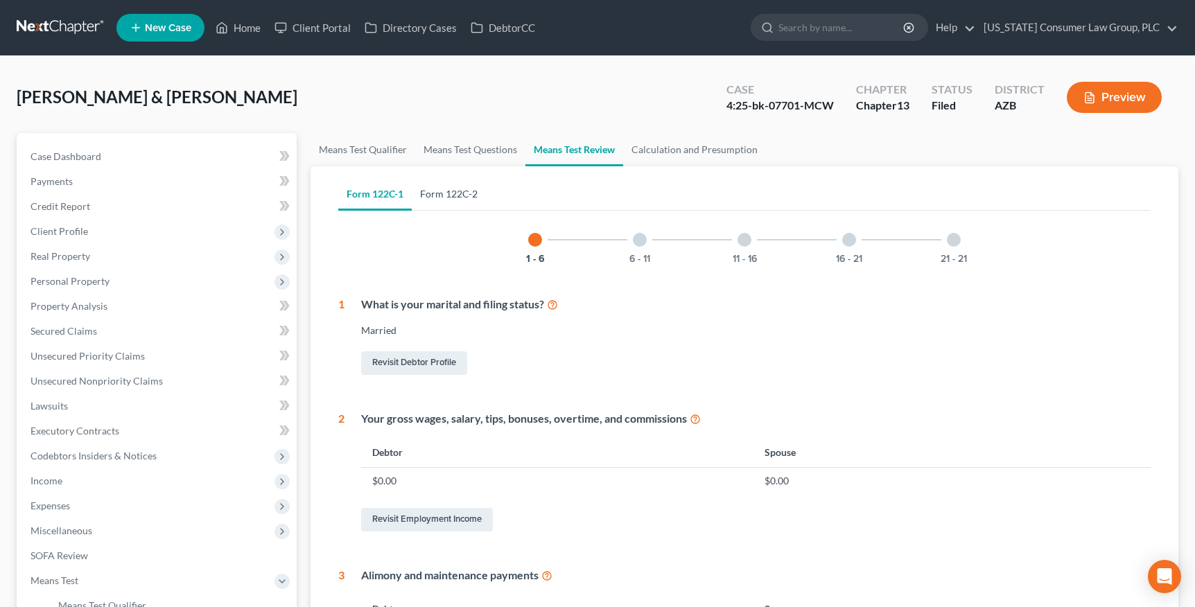
click at [449, 196] on link "Form 122C-2" at bounding box center [449, 193] width 74 height 33
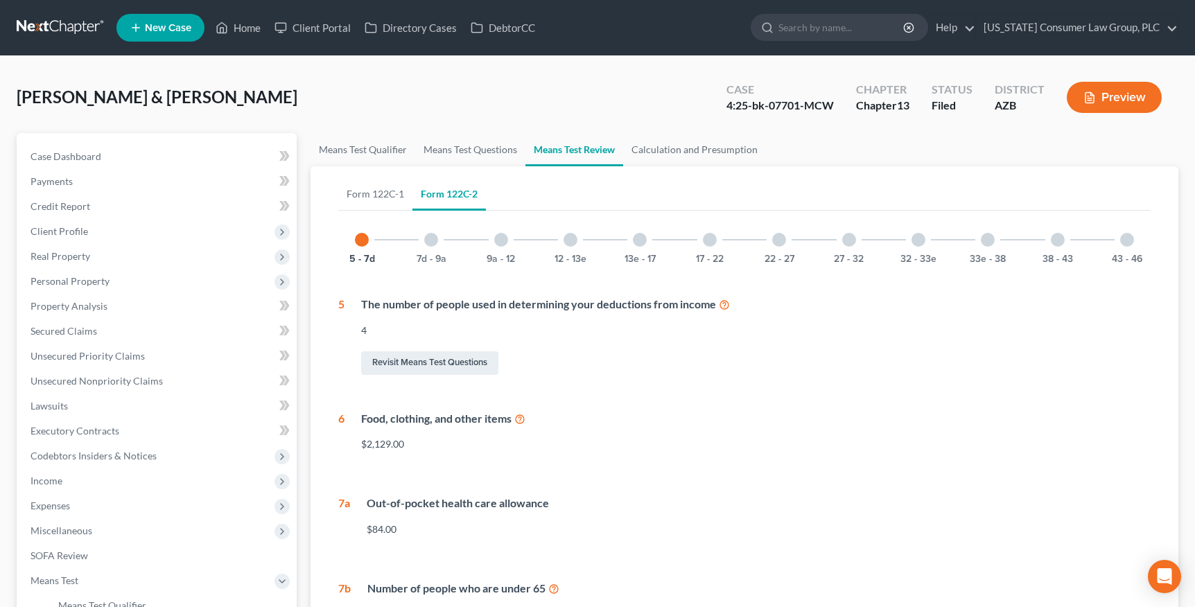
click at [693, 243] on div "17 - 22" at bounding box center [709, 239] width 47 height 47
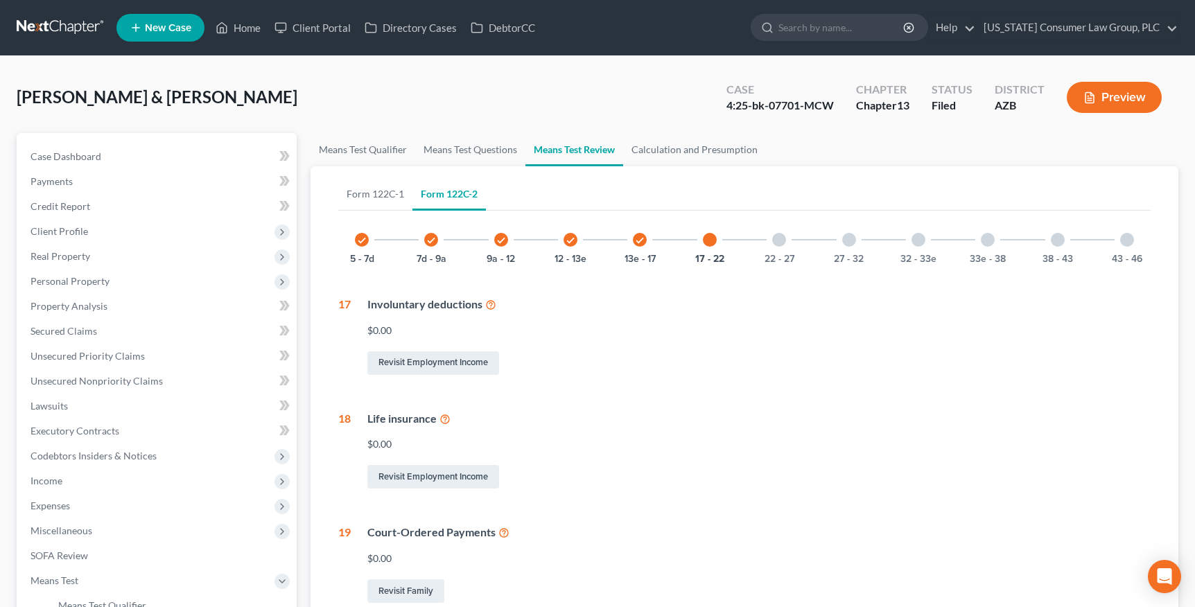
click at [758, 251] on div "22 - 27" at bounding box center [779, 239] width 47 height 47
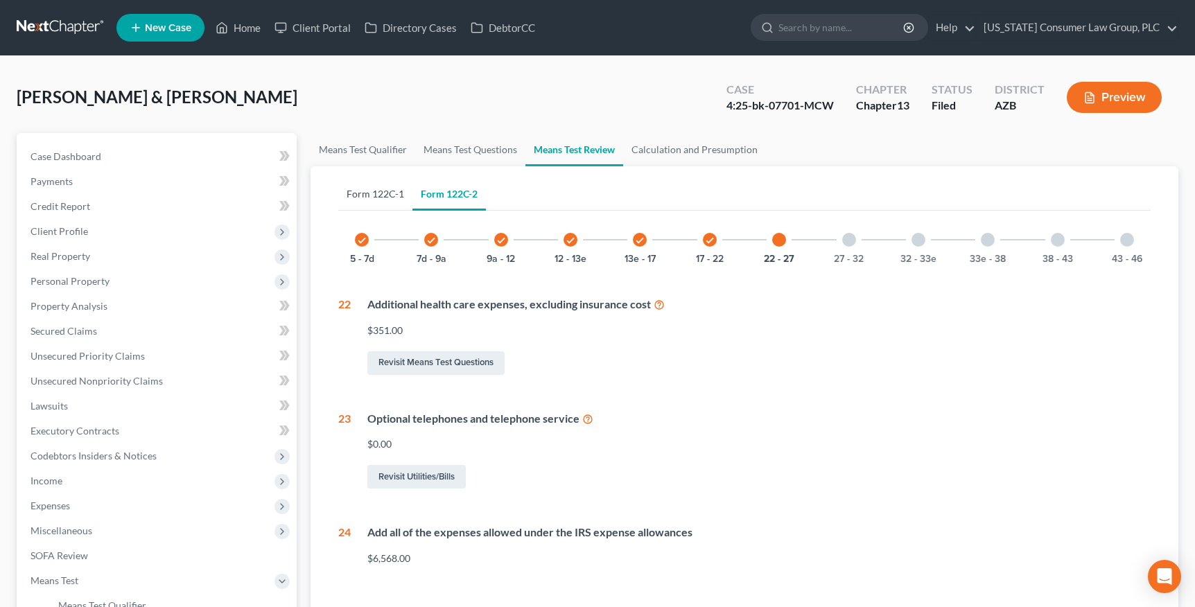
click at [380, 195] on link "Form 122C-1" at bounding box center [375, 193] width 74 height 33
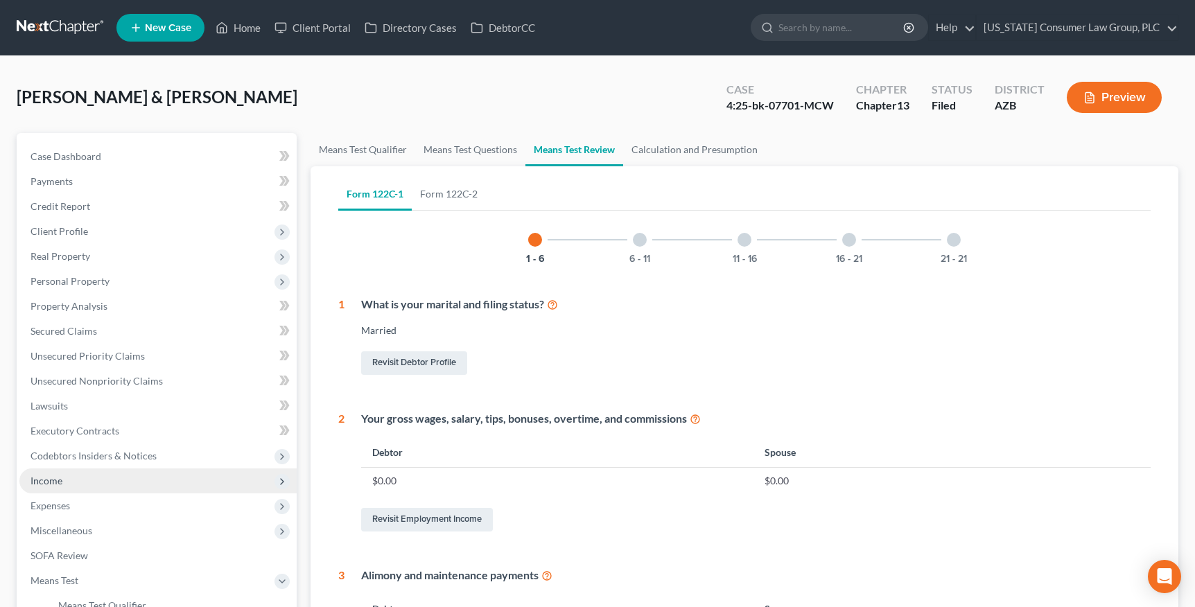
click at [58, 480] on span "Income" at bounding box center [47, 481] width 32 height 12
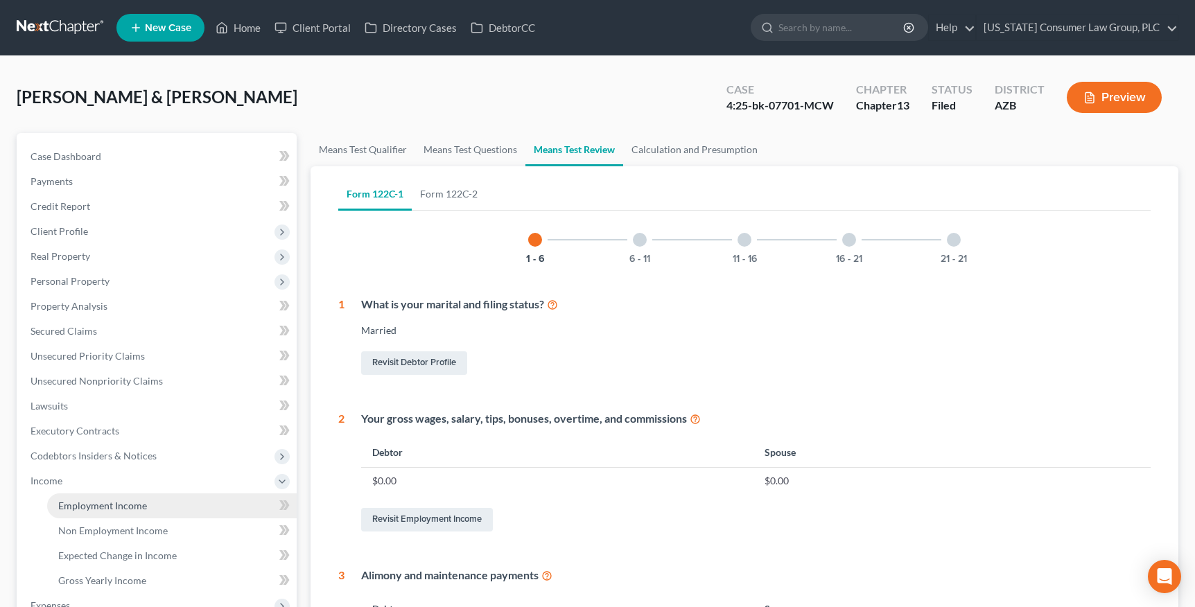
drag, startPoint x: 71, startPoint y: 497, endPoint x: 85, endPoint y: 483, distance: 19.1
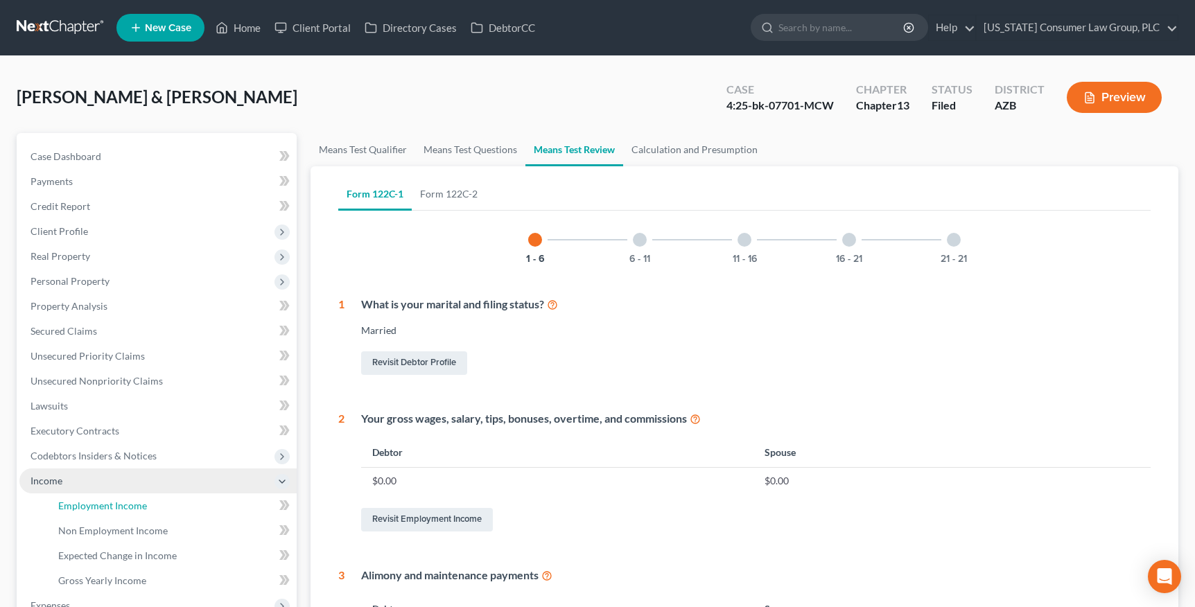
click at [71, 497] on link "Employment Income" at bounding box center [172, 506] width 250 height 25
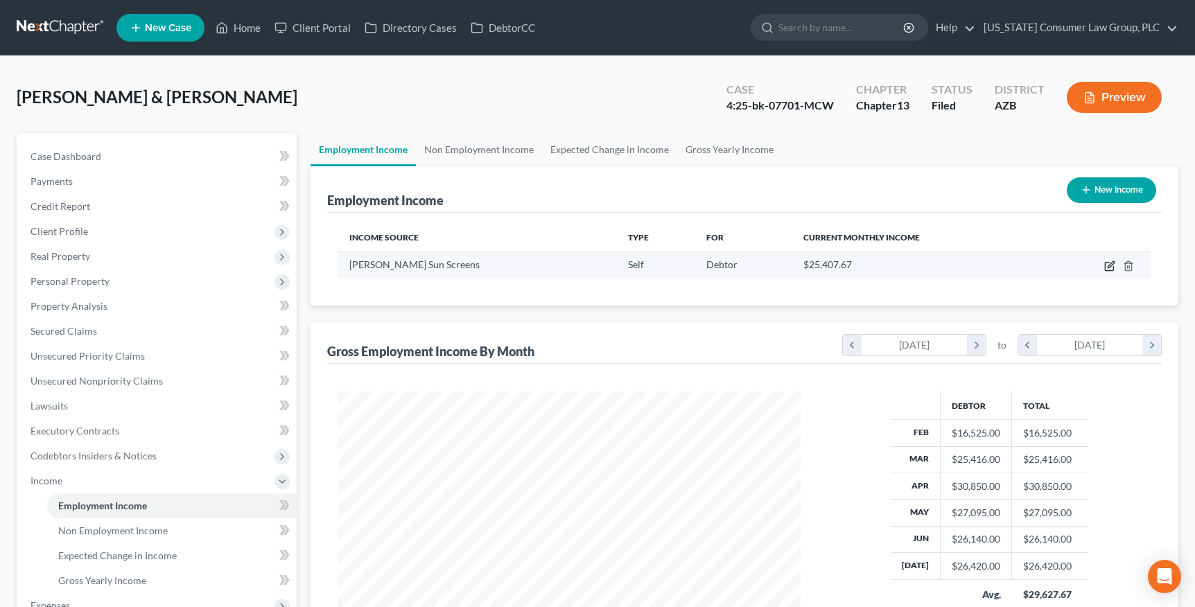
click at [1104, 263] on icon "button" at bounding box center [1109, 266] width 11 height 11
select select "1"
select select "3"
select select "0"
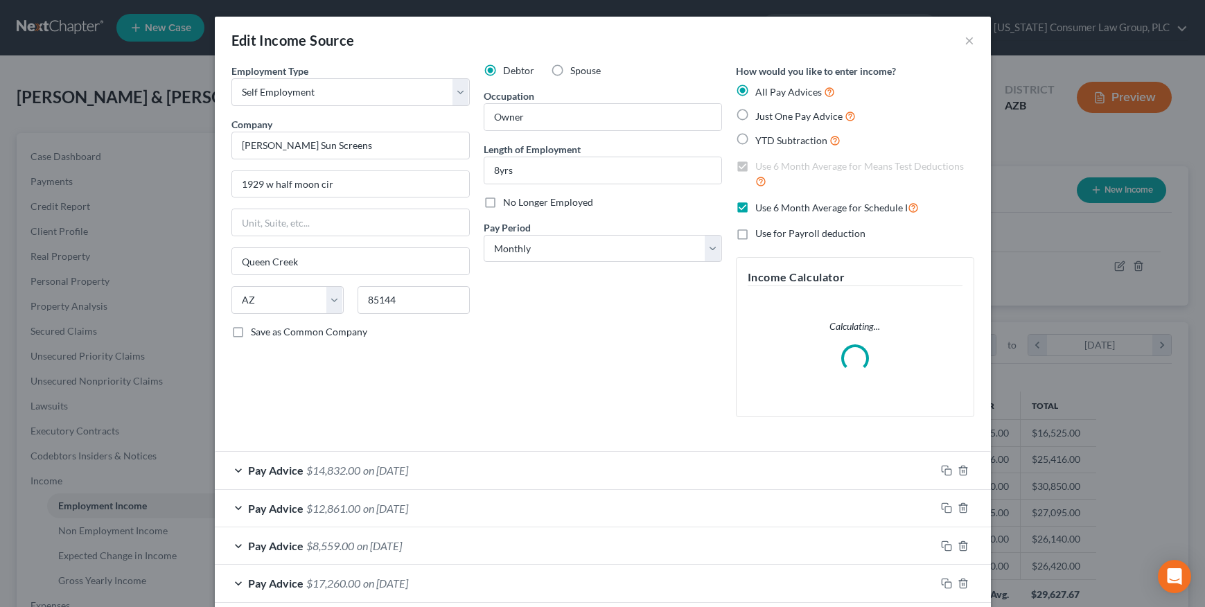
scroll to position [248, 494]
click at [306, 474] on span "$14,832.00" at bounding box center [333, 470] width 54 height 13
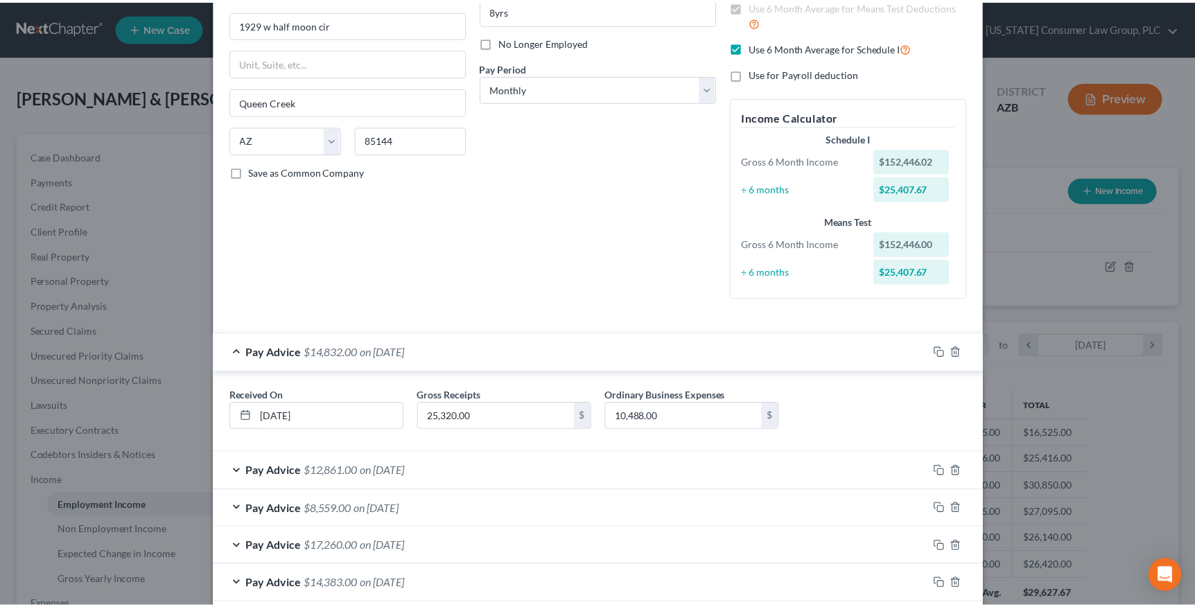
scroll to position [0, 0]
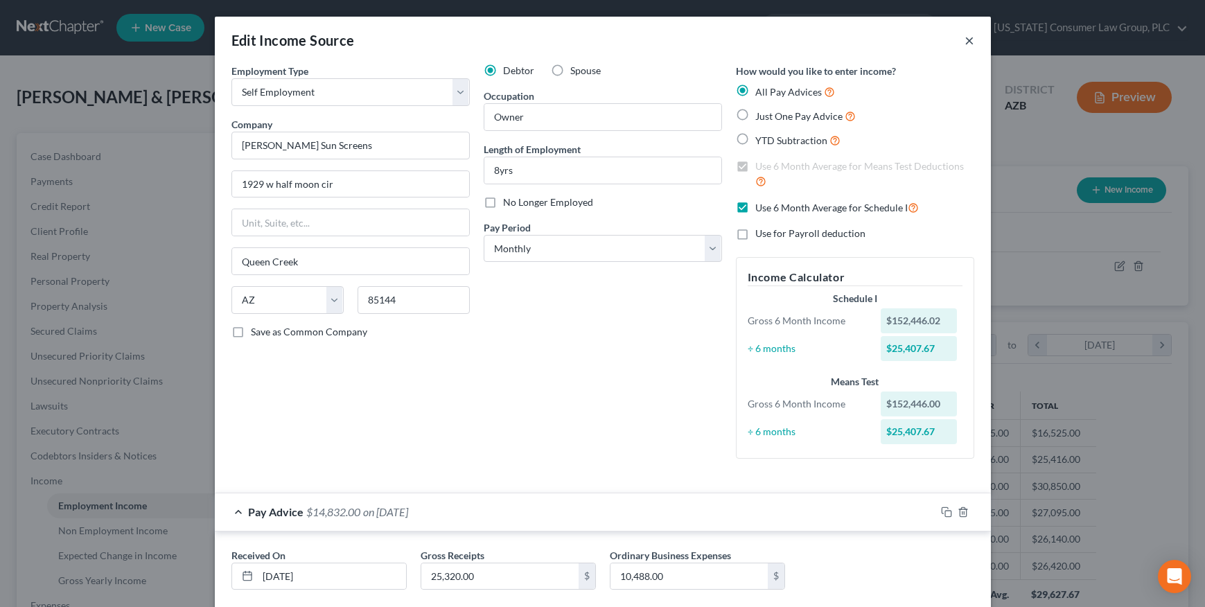
click at [966, 40] on button "×" at bounding box center [970, 40] width 10 height 17
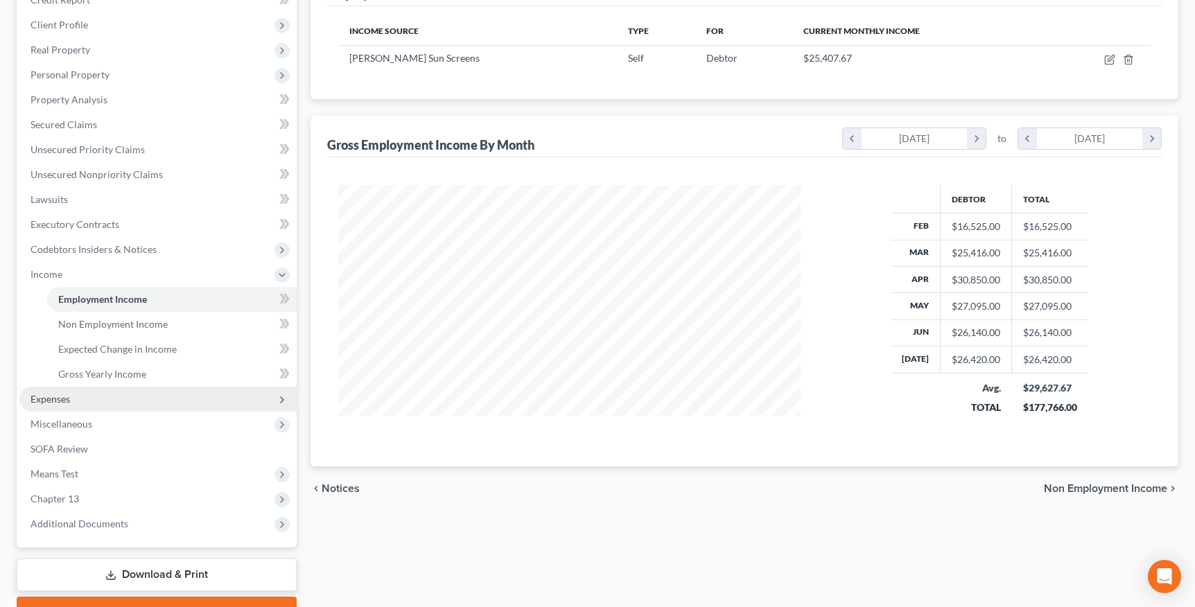
drag, startPoint x: 61, startPoint y: 394, endPoint x: 73, endPoint y: 398, distance: 12.5
click at [61, 394] on span "Expenses" at bounding box center [51, 399] width 40 height 12
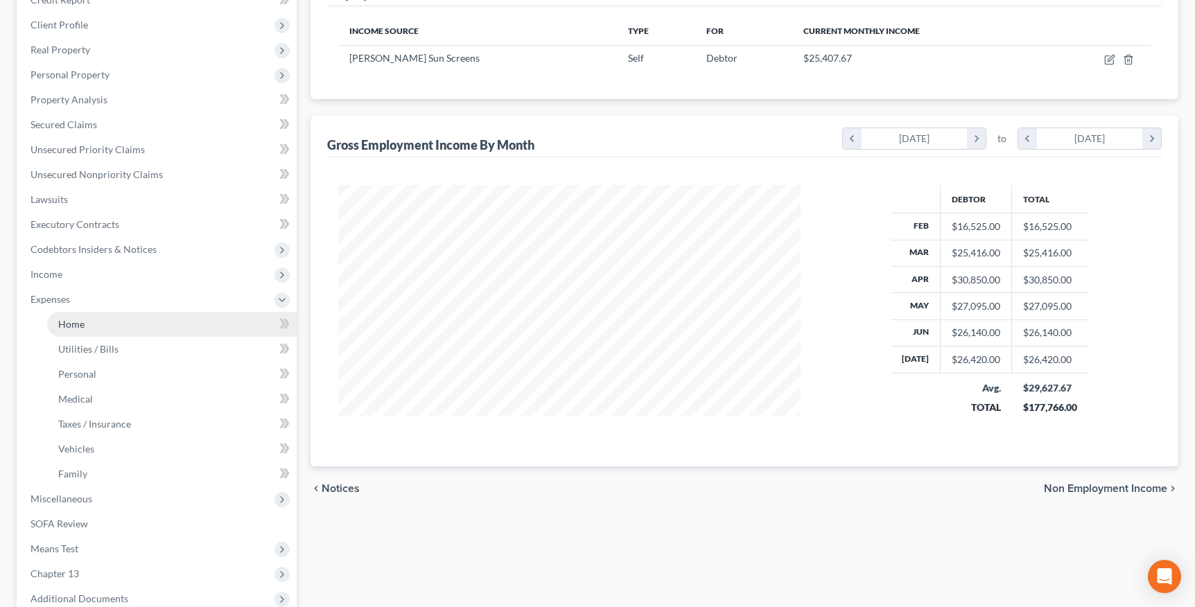
click at [77, 331] on link "Home" at bounding box center [172, 324] width 250 height 25
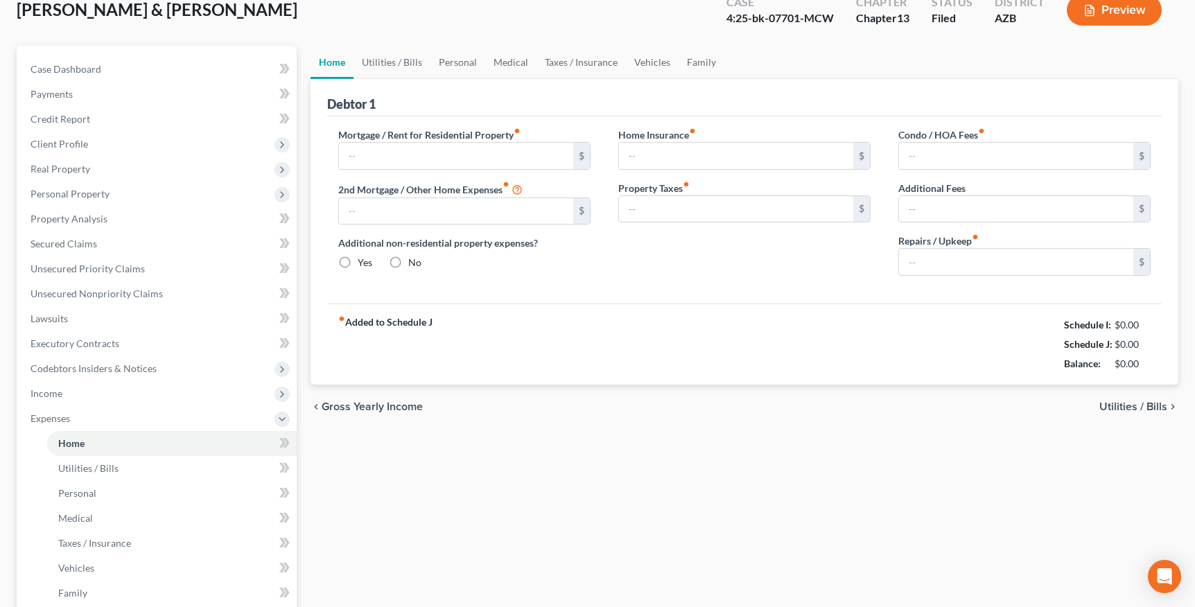
type input "2,635.00"
type input "0.00"
radio input "true"
type input "25.00"
type input "0.00"
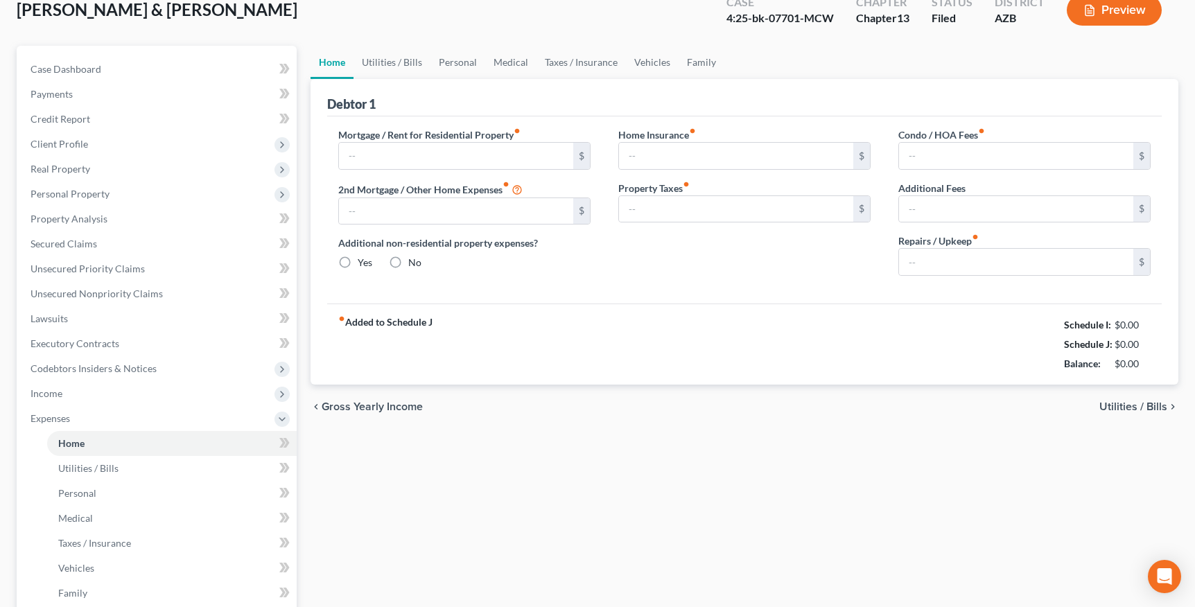
type input "0.00"
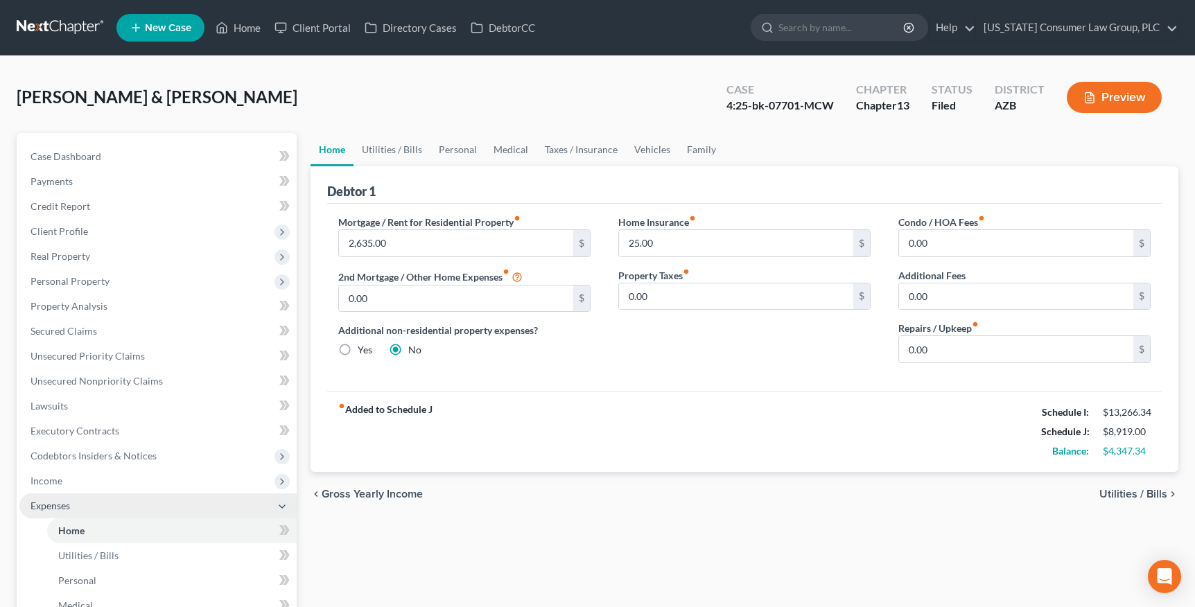
scroll to position [3, 0]
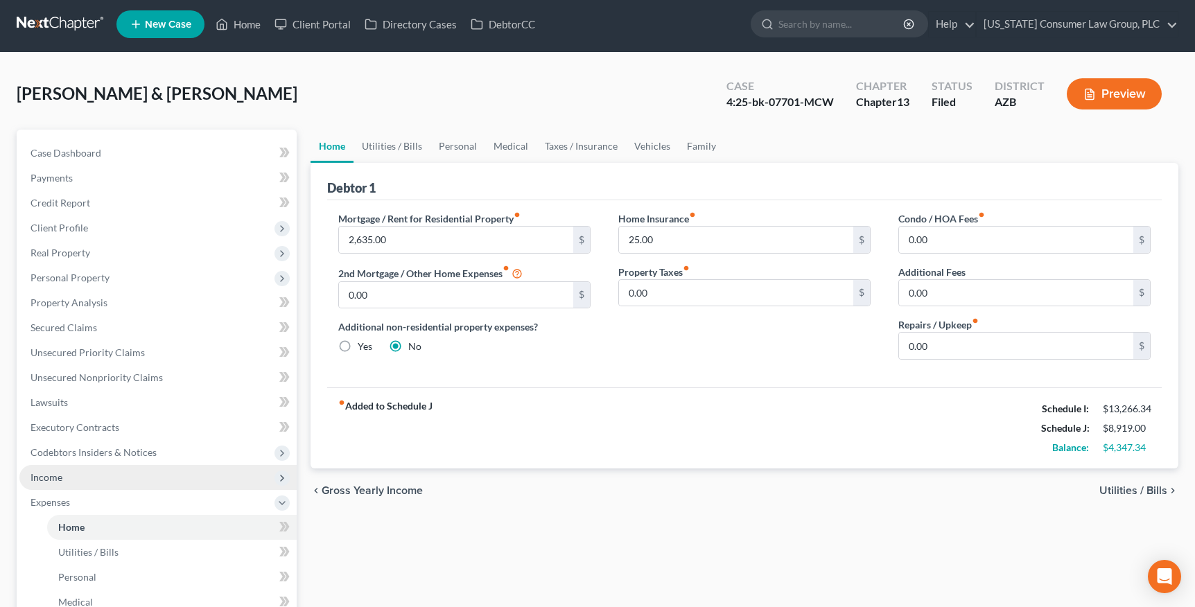
click at [58, 471] on span "Income" at bounding box center [47, 477] width 32 height 12
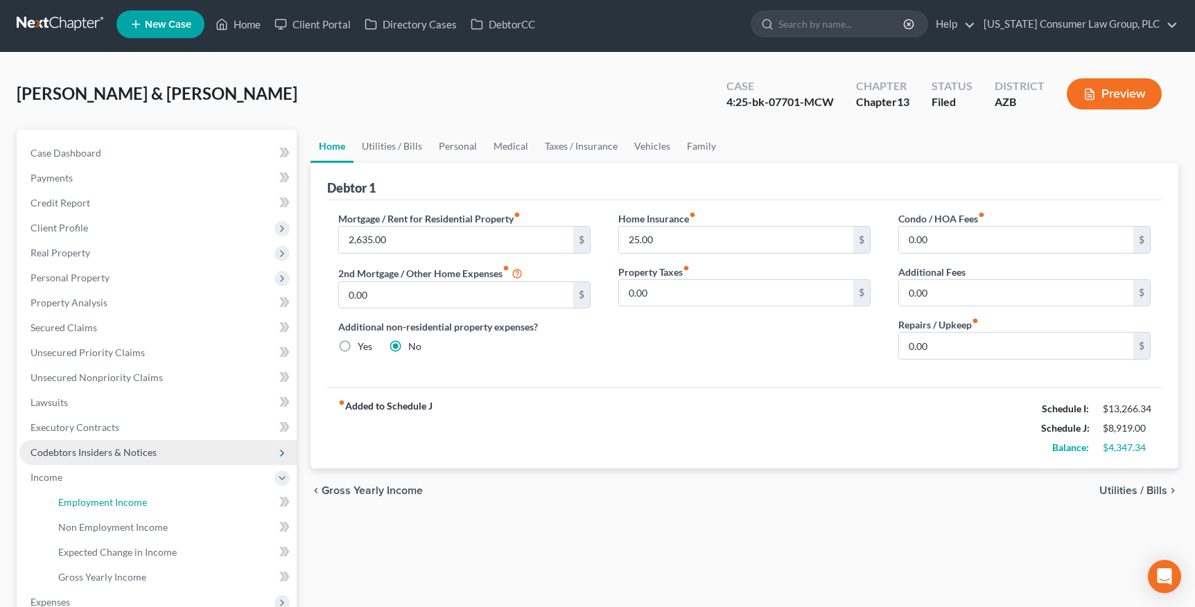
drag, startPoint x: 82, startPoint y: 496, endPoint x: 103, endPoint y: 462, distance: 39.8
click at [81, 496] on span "Employment Income" at bounding box center [102, 502] width 89 height 12
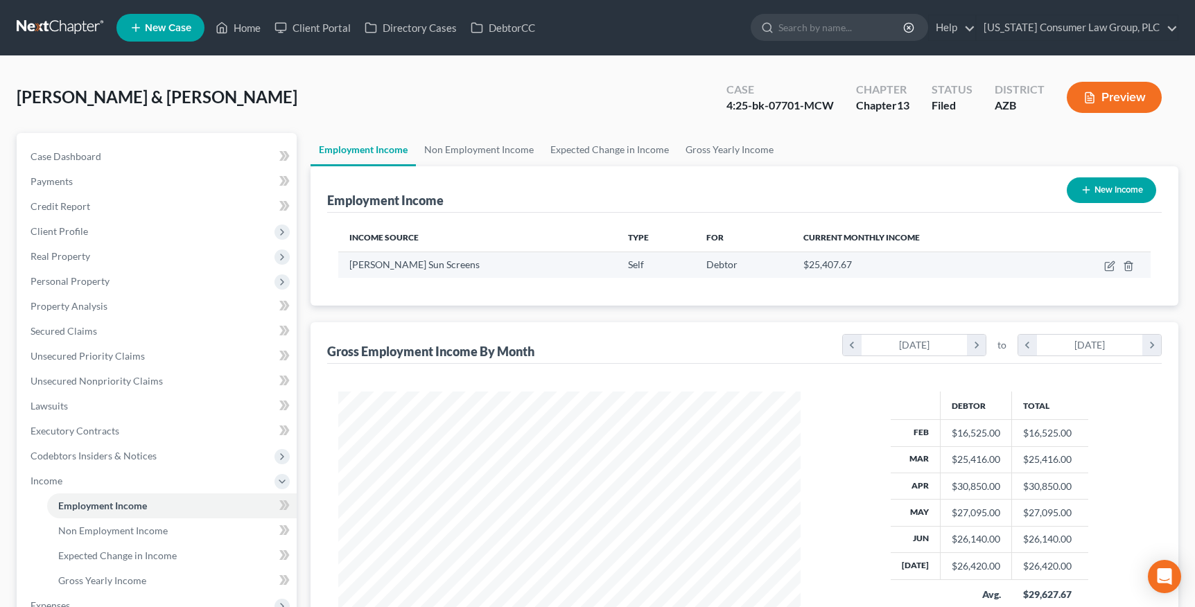
scroll to position [248, 490]
click at [452, 153] on link "Non Employment Income" at bounding box center [479, 149] width 126 height 33
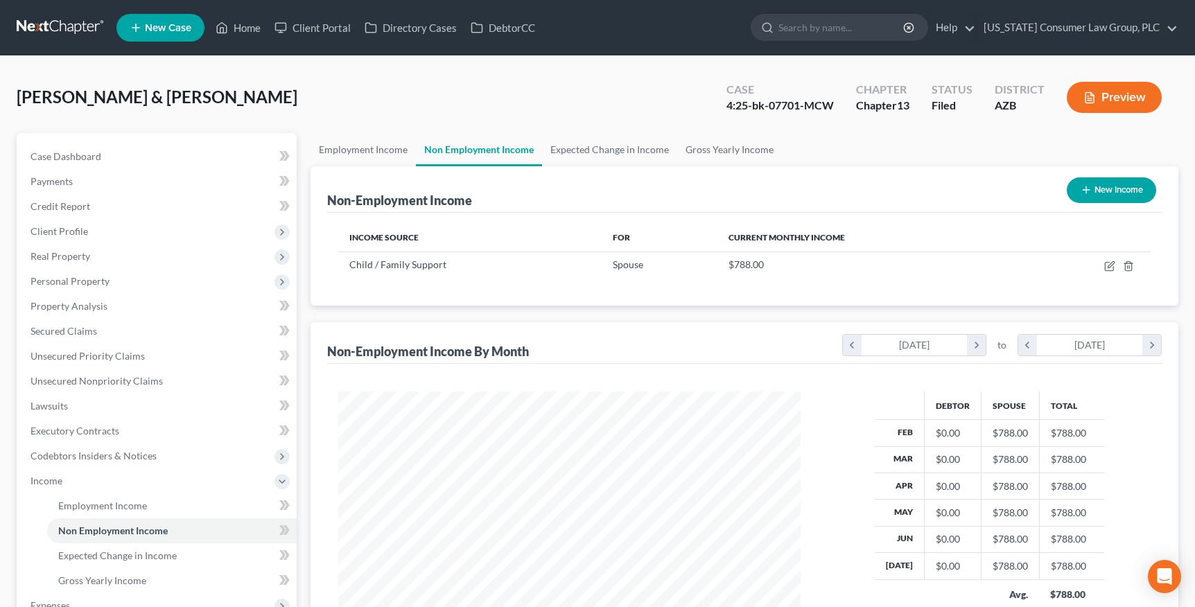
scroll to position [248, 490]
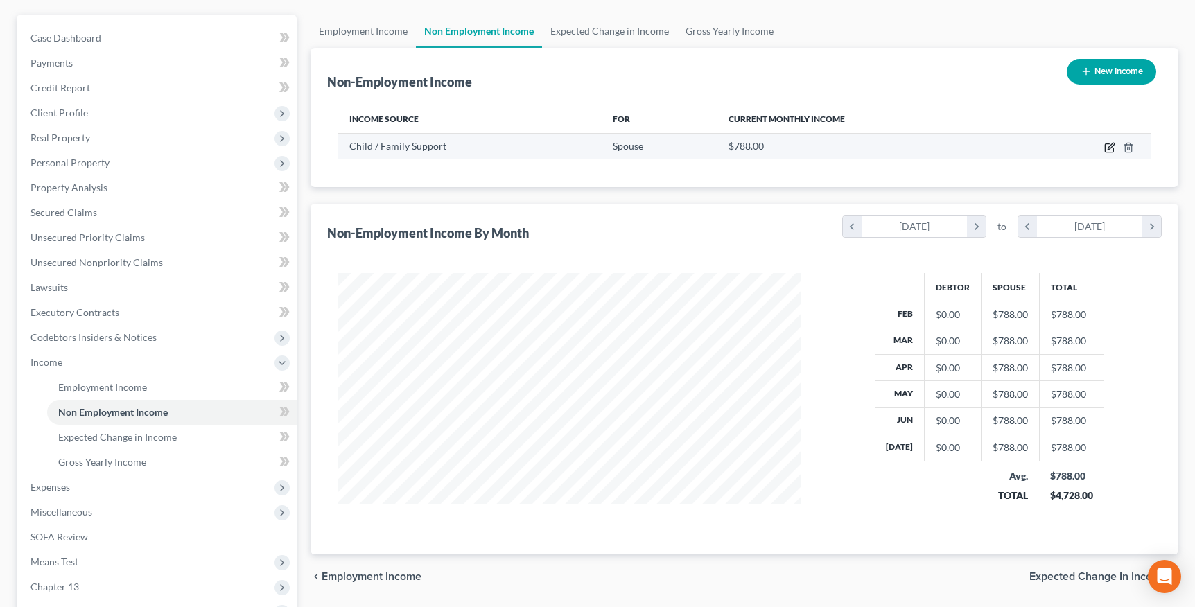
click at [1114, 146] on icon "button" at bounding box center [1109, 147] width 11 height 11
select select "7"
select select "0"
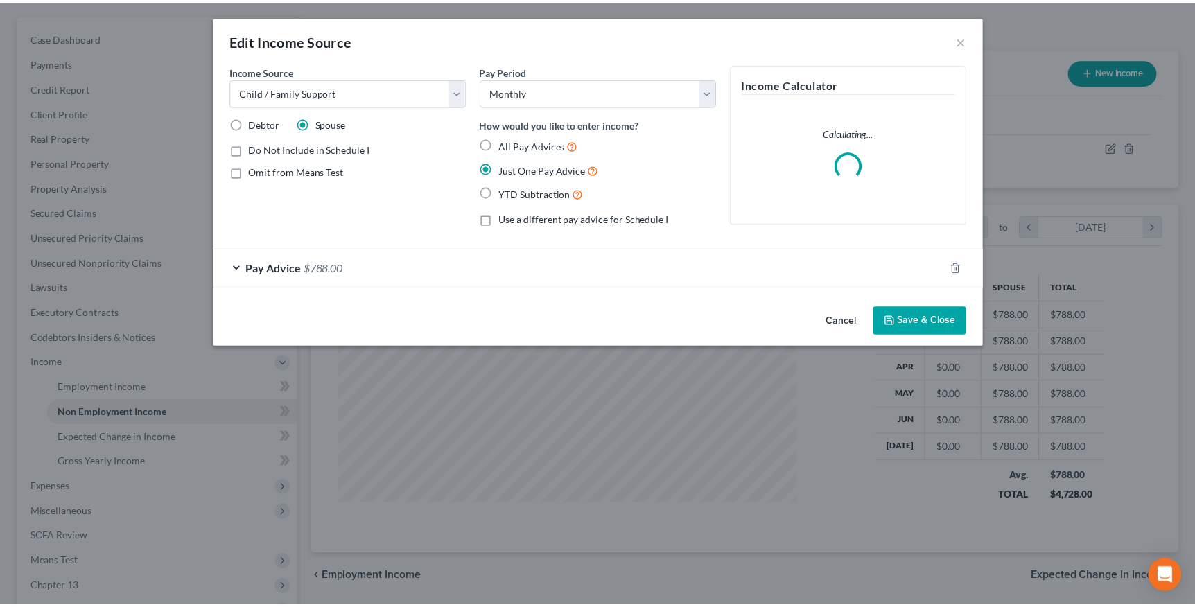
scroll to position [248, 494]
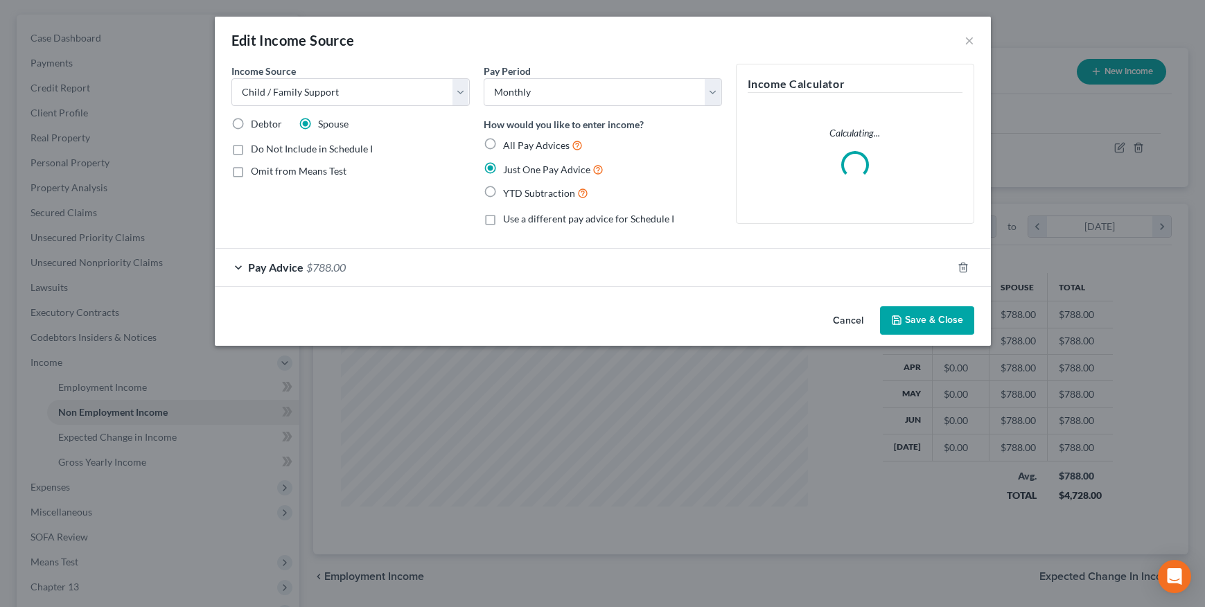
click at [849, 318] on button "Cancel" at bounding box center [848, 322] width 53 height 28
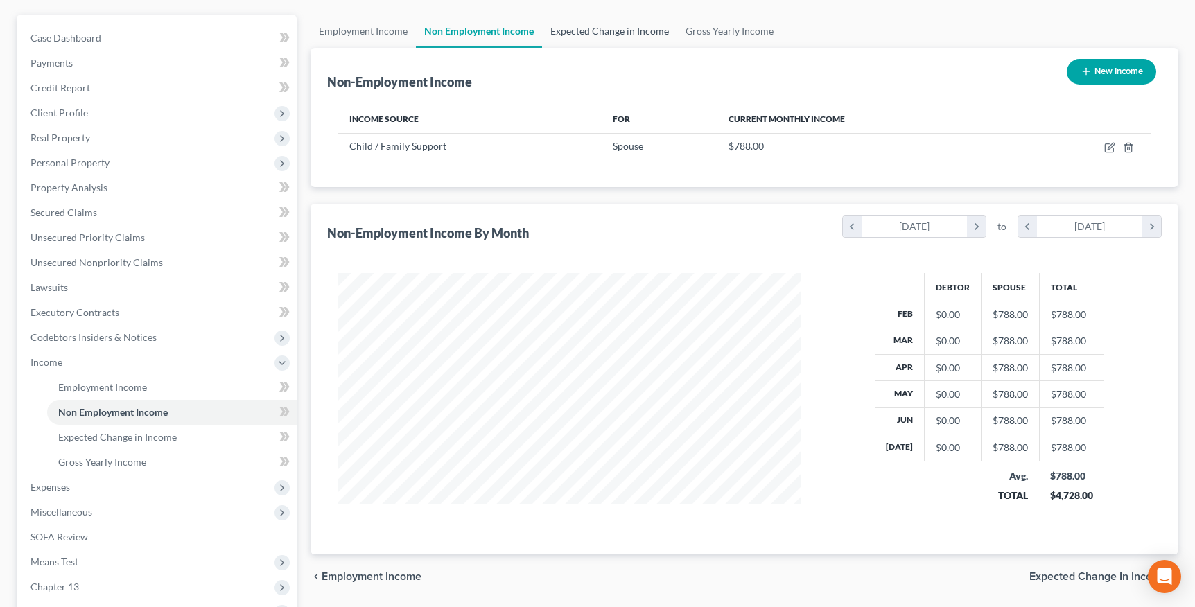
click at [636, 37] on link "Expected Change in Income" at bounding box center [609, 31] width 135 height 33
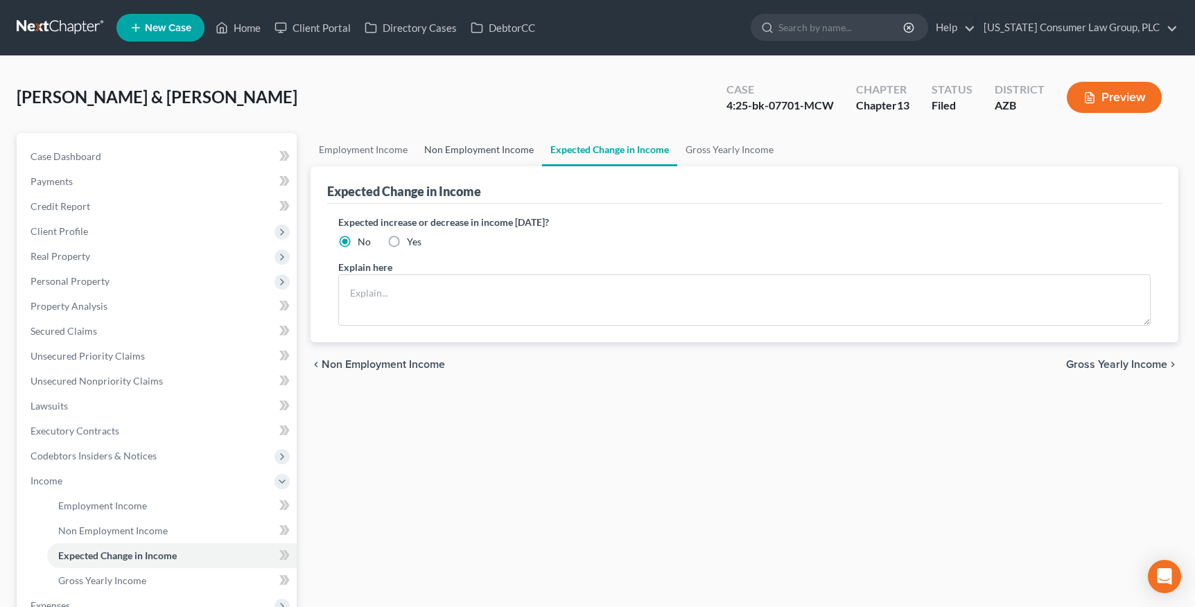
click at [494, 145] on link "Non Employment Income" at bounding box center [479, 149] width 126 height 33
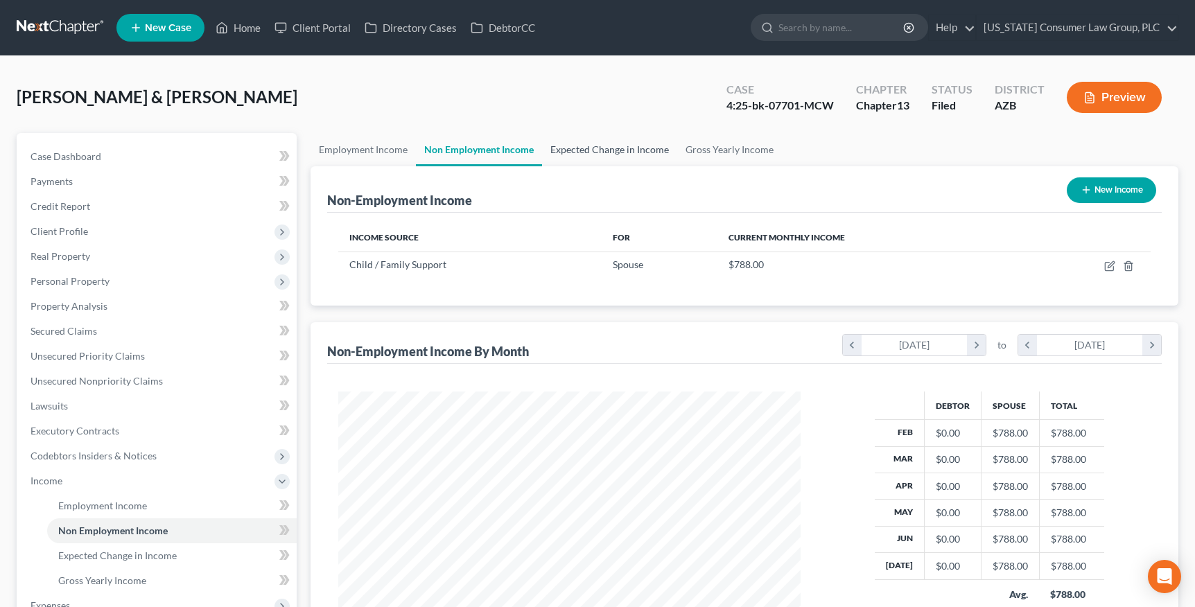
scroll to position [692951, 692710]
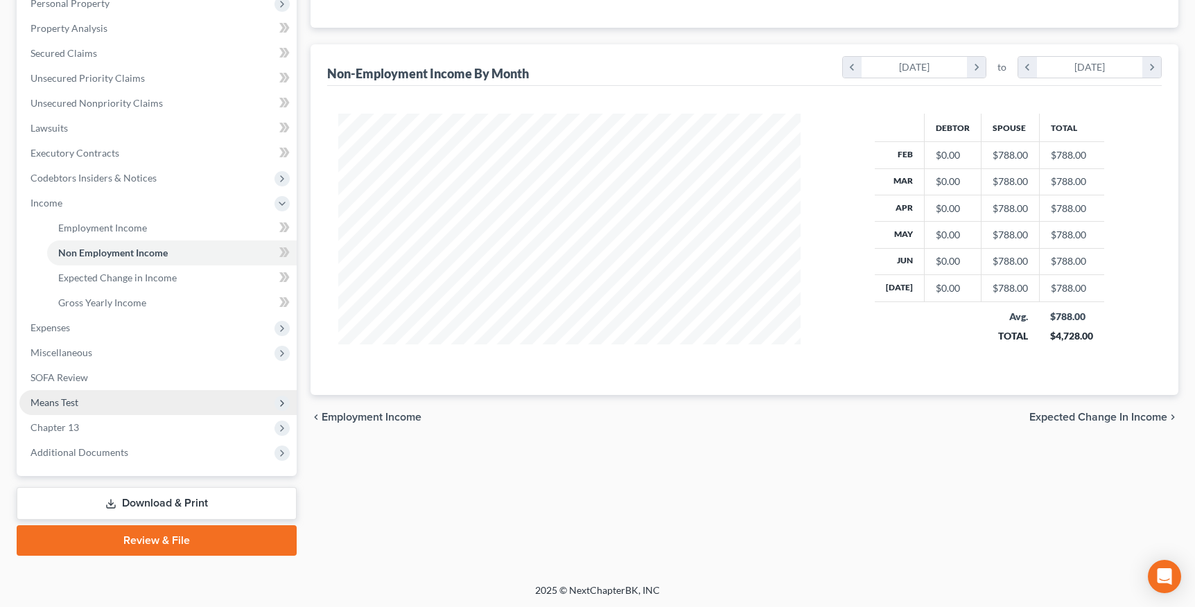
click at [52, 399] on span "Means Test" at bounding box center [55, 403] width 48 height 12
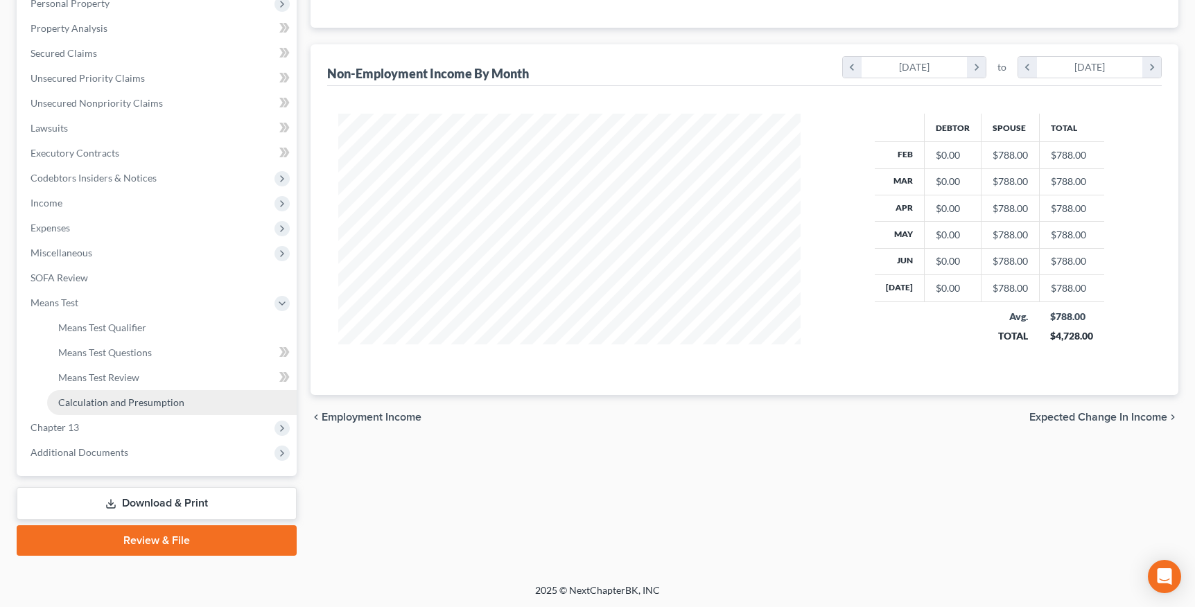
click at [77, 408] on link "Calculation and Presumption" at bounding box center [172, 402] width 250 height 25
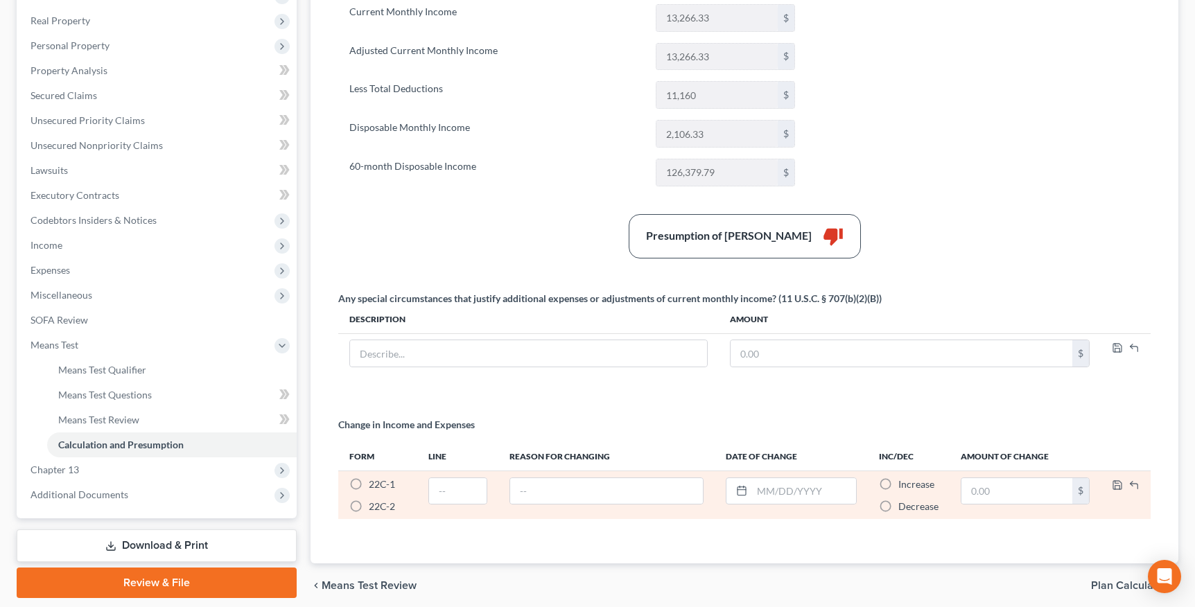
click at [369, 480] on label "22C-1 *" at bounding box center [382, 485] width 26 height 14
click at [374, 480] on input "22C-1 *" at bounding box center [378, 482] width 9 height 9
radio input "true"
click at [469, 496] on input "text" at bounding box center [458, 491] width 58 height 26
click at [595, 489] on input "text" at bounding box center [606, 491] width 193 height 26
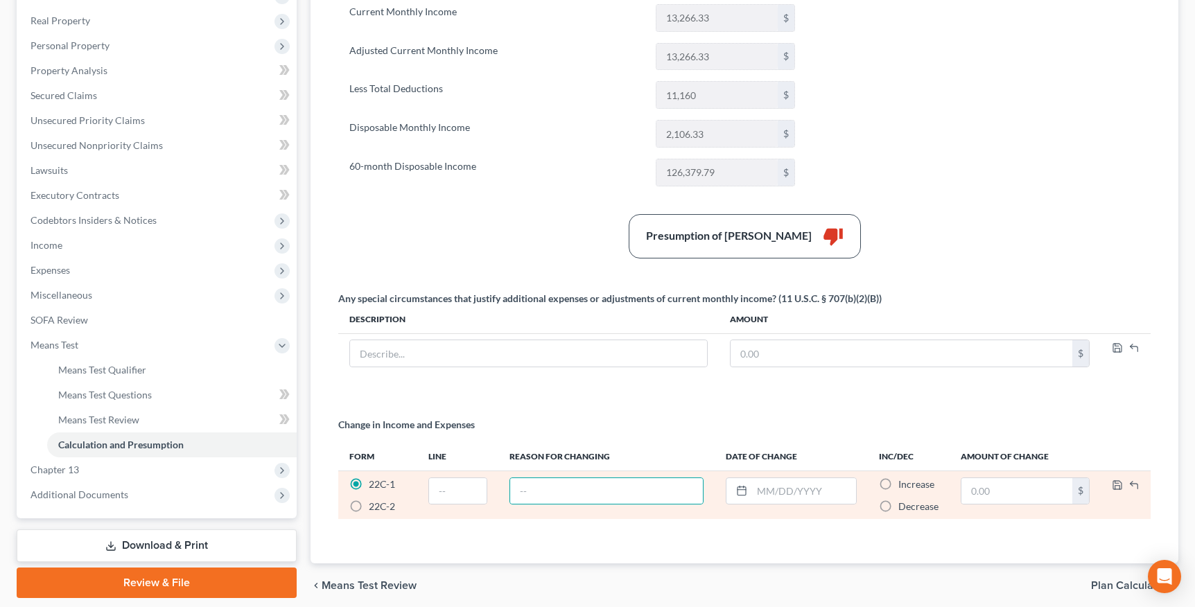
click at [898, 507] on label "Decrease *" at bounding box center [918, 507] width 40 height 14
click at [904, 507] on input "Decrease *" at bounding box center [908, 504] width 9 height 9
radio input "true"
click at [972, 491] on input "text" at bounding box center [1016, 491] width 111 height 26
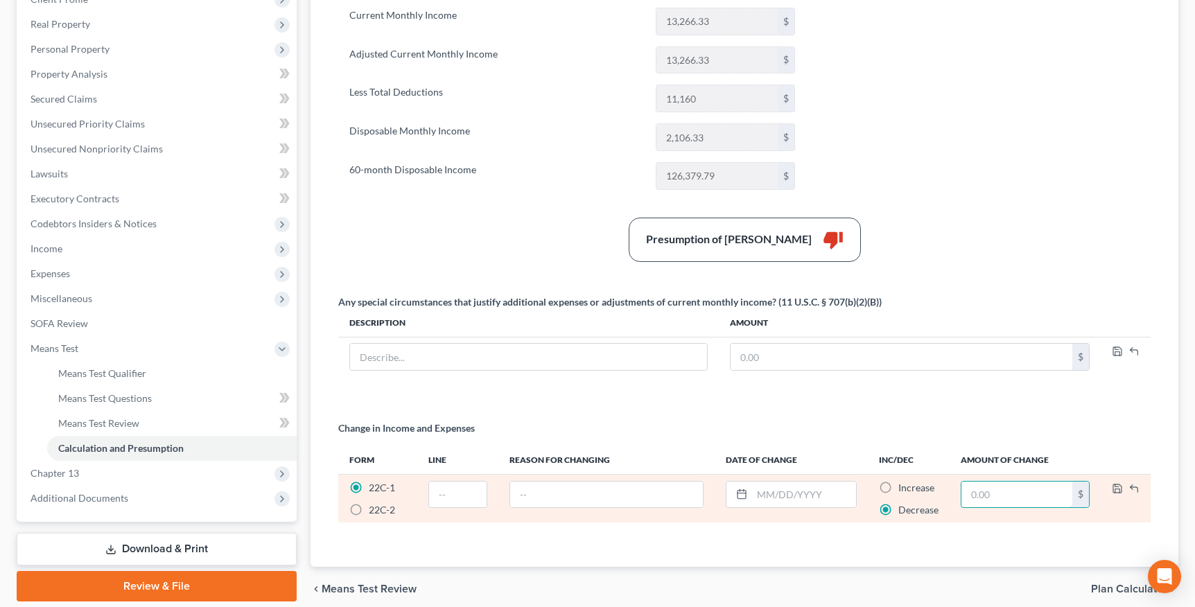
scroll to position [238, 0]
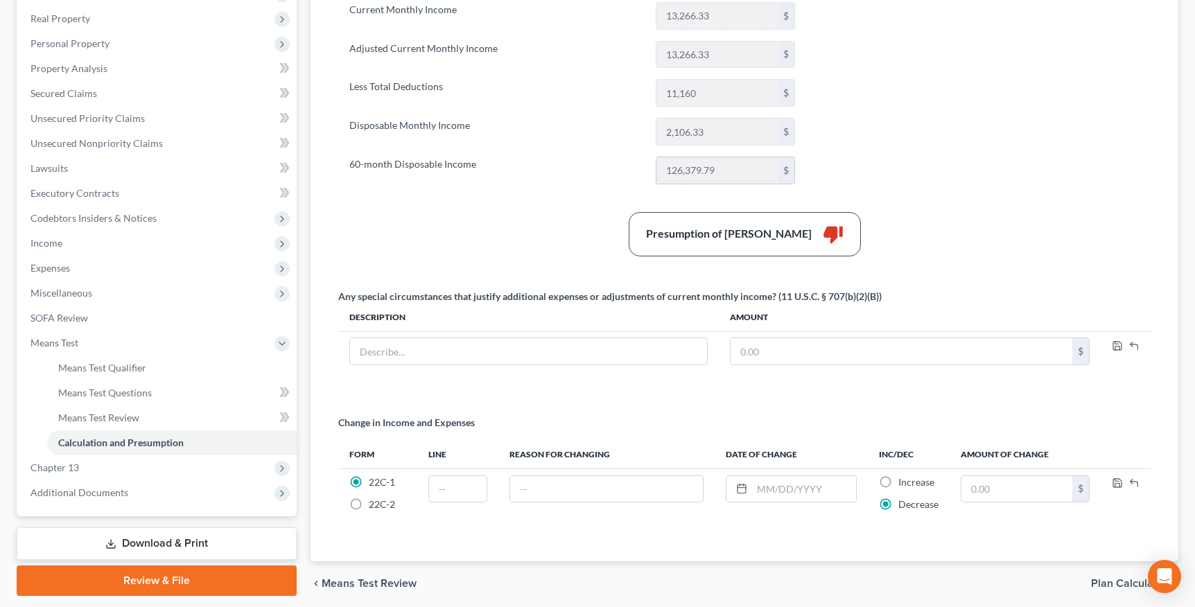
drag, startPoint x: 668, startPoint y: 172, endPoint x: 731, endPoint y: 171, distance: 62.4
click at [731, 171] on input "126,379.79" at bounding box center [716, 170] width 121 height 26
click at [729, 179] on input "126,379.79" at bounding box center [716, 170] width 121 height 26
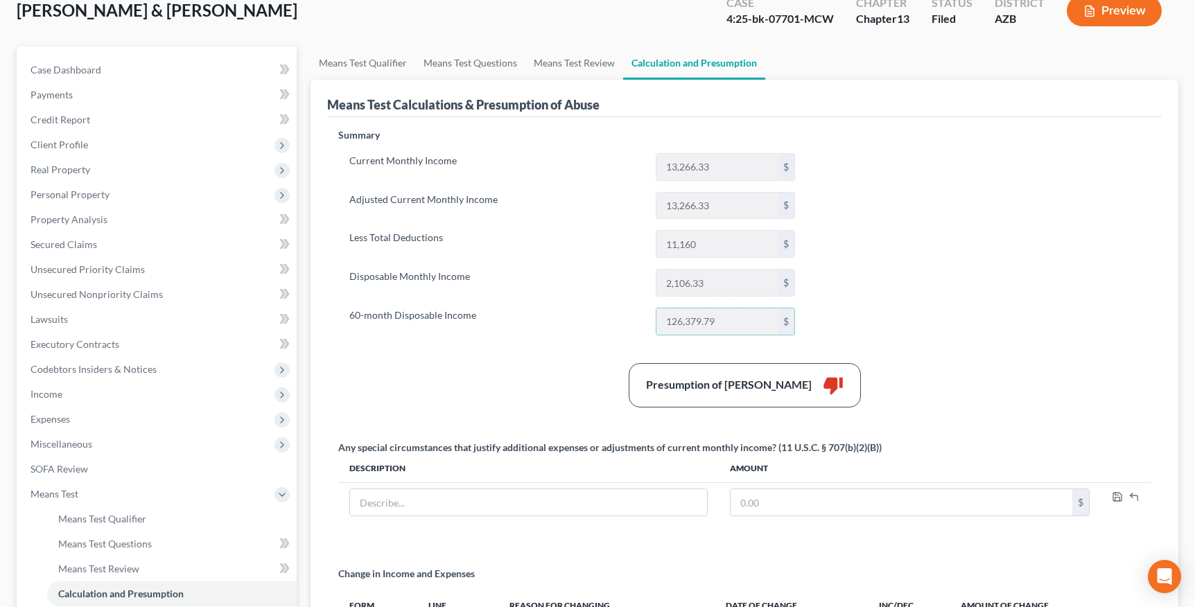
scroll to position [152, 0]
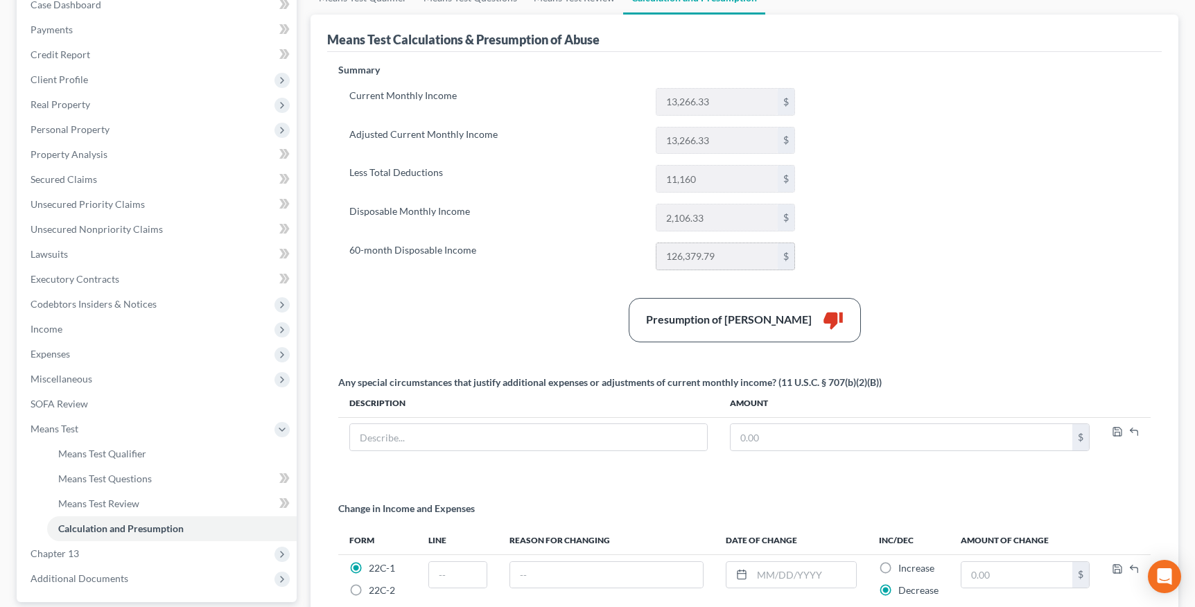
drag, startPoint x: 695, startPoint y: 257, endPoint x: 735, endPoint y: 254, distance: 40.4
click at [735, 254] on input "126,379.79" at bounding box center [716, 256] width 121 height 26
click at [725, 256] on input "126,379.79" at bounding box center [716, 256] width 121 height 26
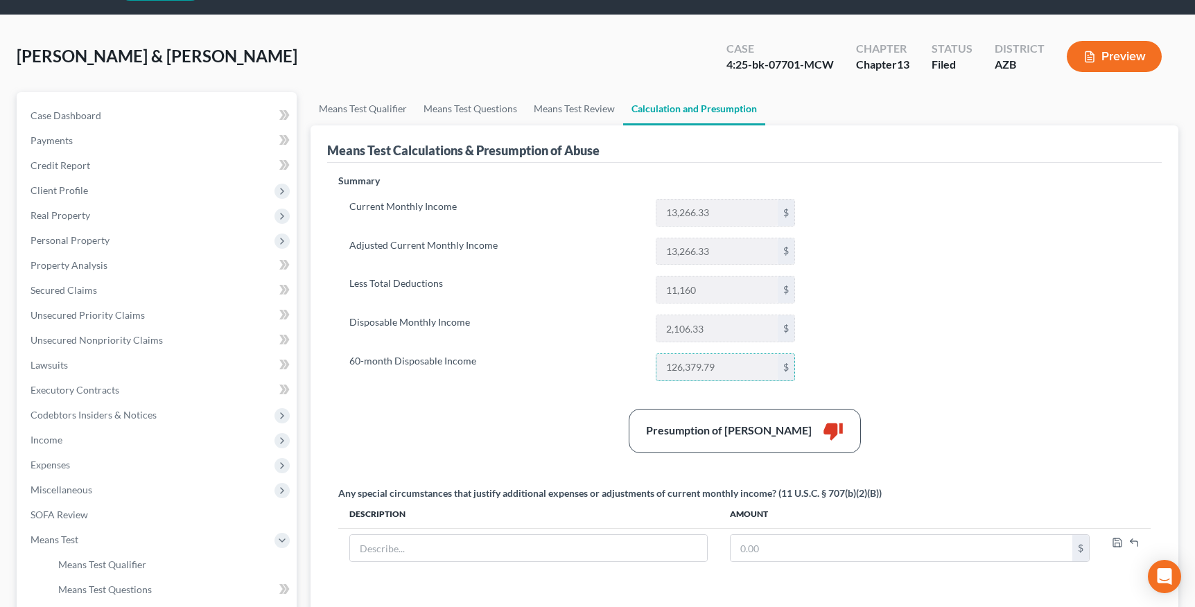
scroll to position [0, 0]
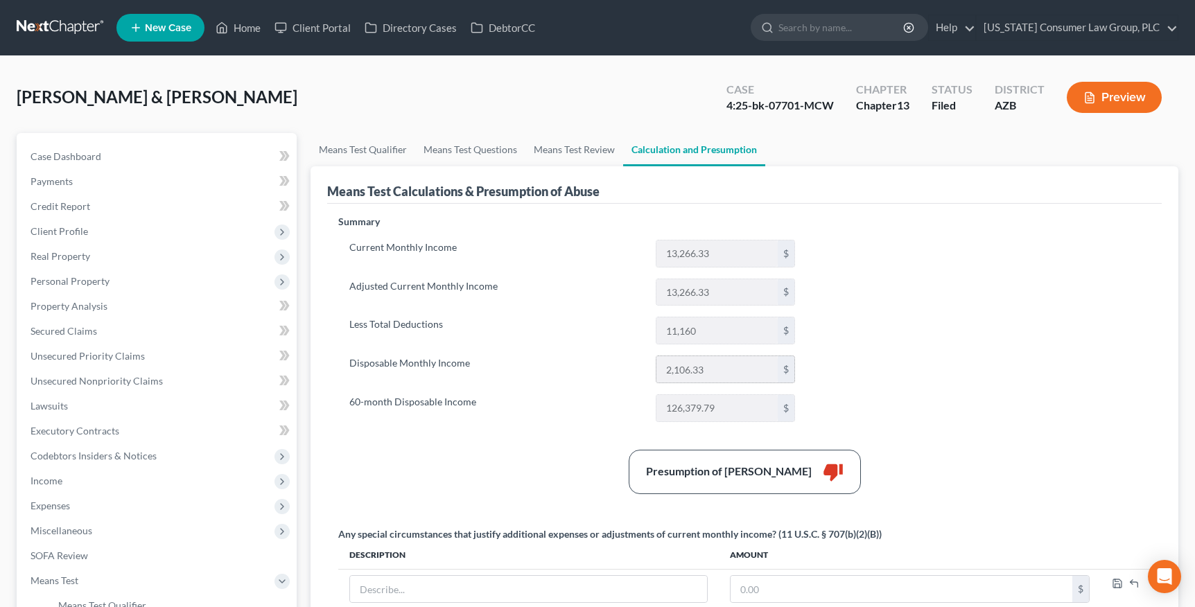
click at [714, 372] on input "2,106.33" at bounding box center [716, 369] width 121 height 26
click at [58, 510] on span "Expenses" at bounding box center [51, 506] width 40 height 12
click at [75, 530] on span "Home" at bounding box center [71, 531] width 26 height 12
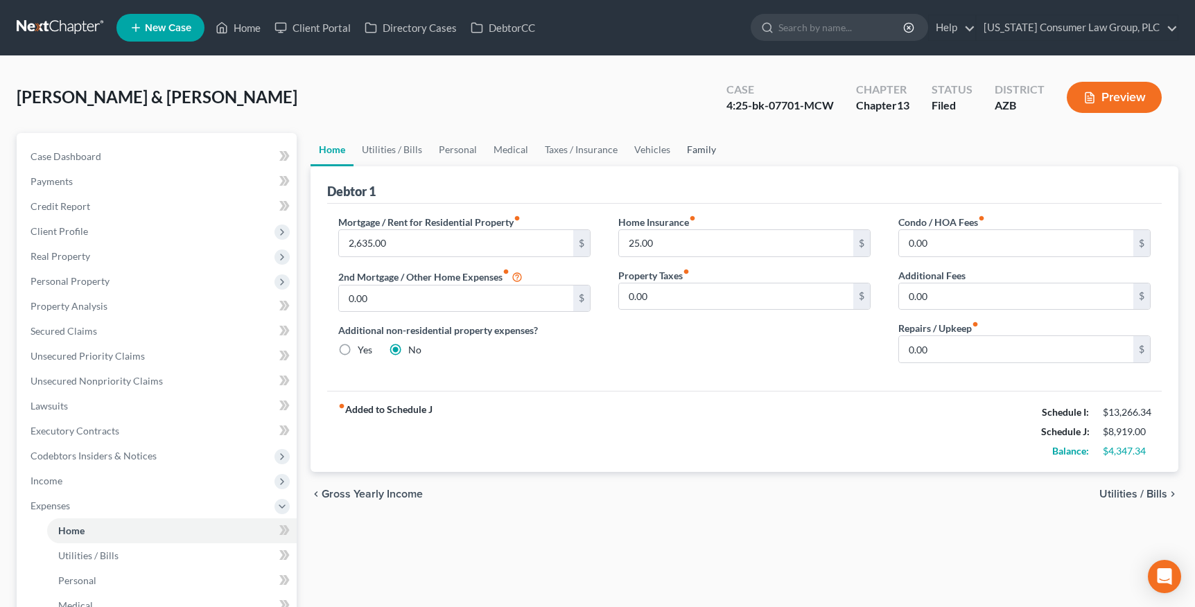
click at [690, 150] on link "Family" at bounding box center [702, 149] width 46 height 33
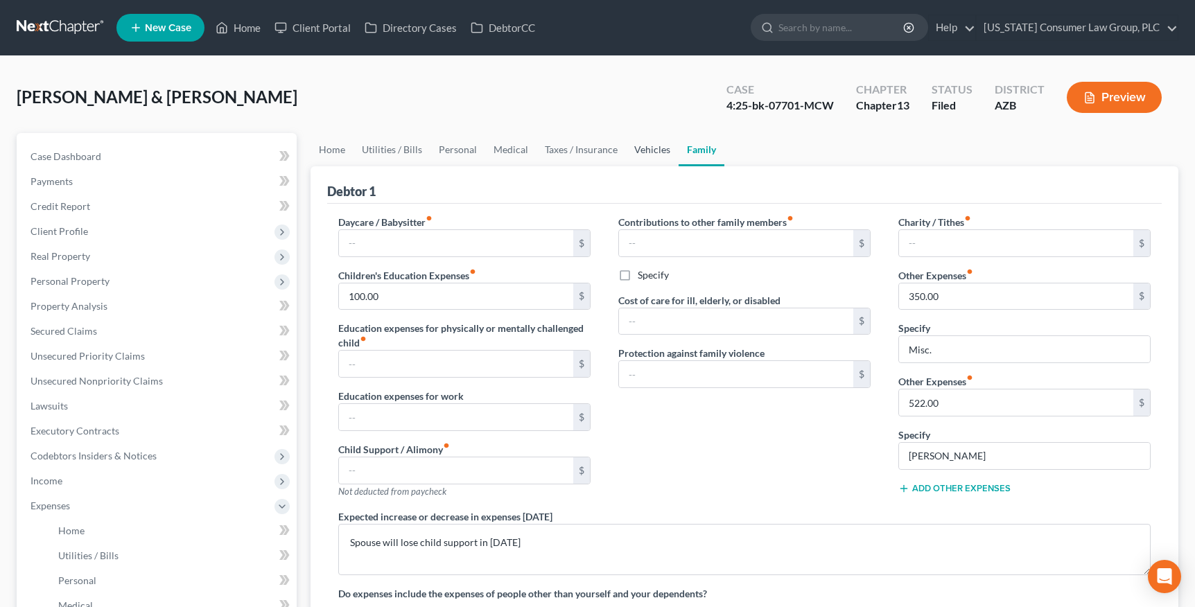
click at [658, 150] on link "Vehicles" at bounding box center [652, 149] width 53 height 33
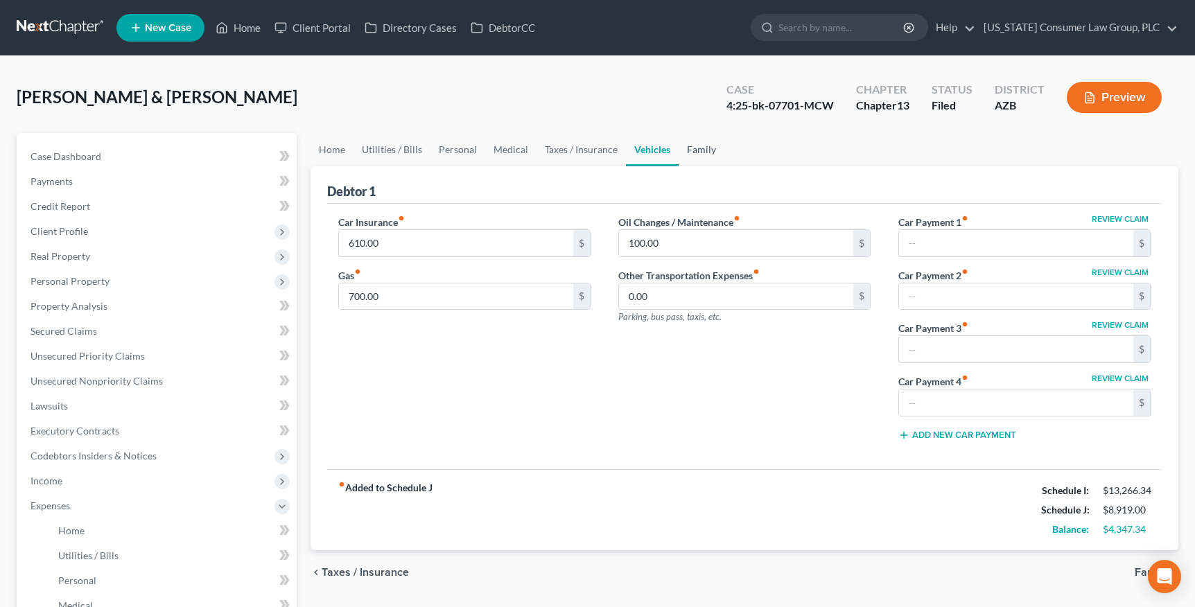
click at [704, 155] on link "Family" at bounding box center [702, 149] width 46 height 33
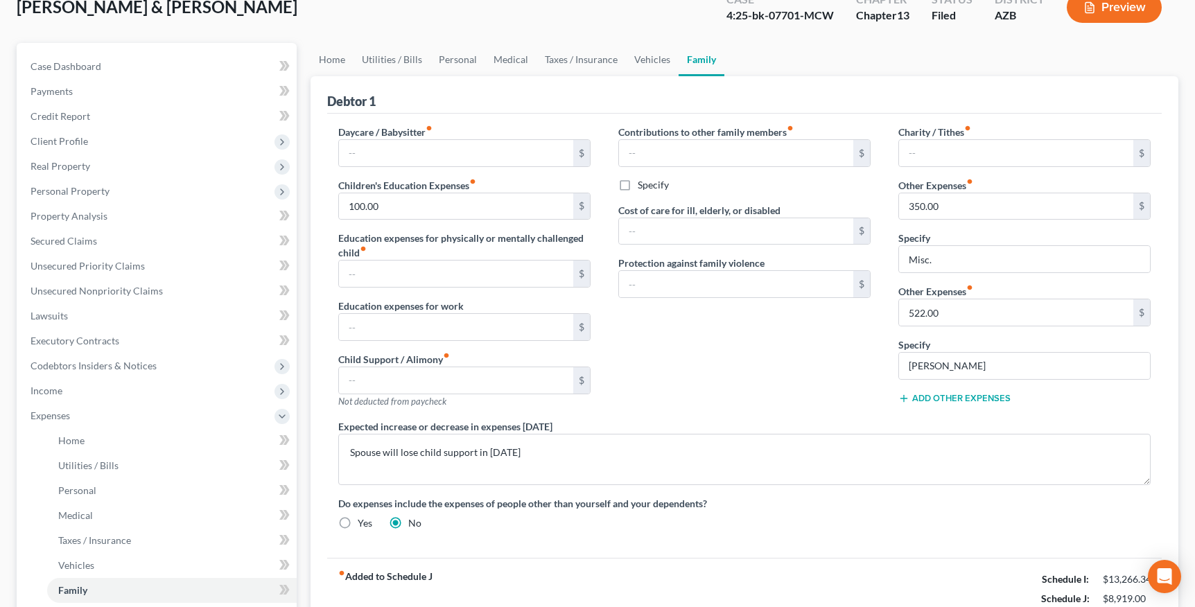
scroll to position [112, 0]
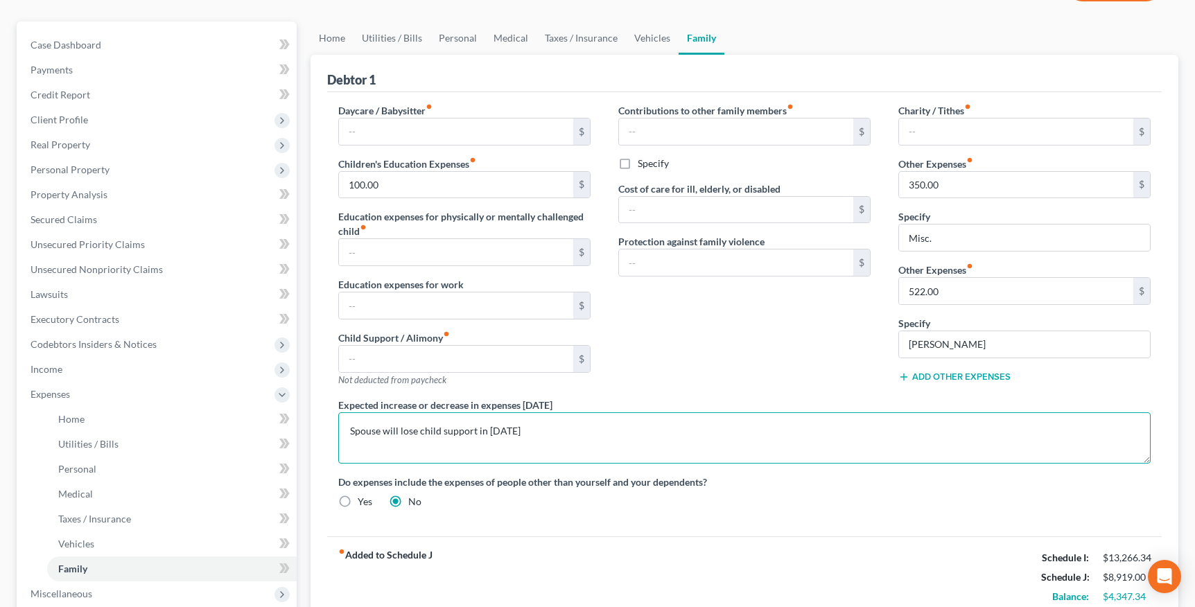
drag, startPoint x: 355, startPoint y: 433, endPoint x: 568, endPoint y: 433, distance: 212.8
click at [568, 433] on textarea "Spouse will lose child support in [DATE]" at bounding box center [744, 437] width 812 height 51
click at [482, 436] on textarea "Spouse will lose child support in [DATE]" at bounding box center [744, 437] width 812 height 51
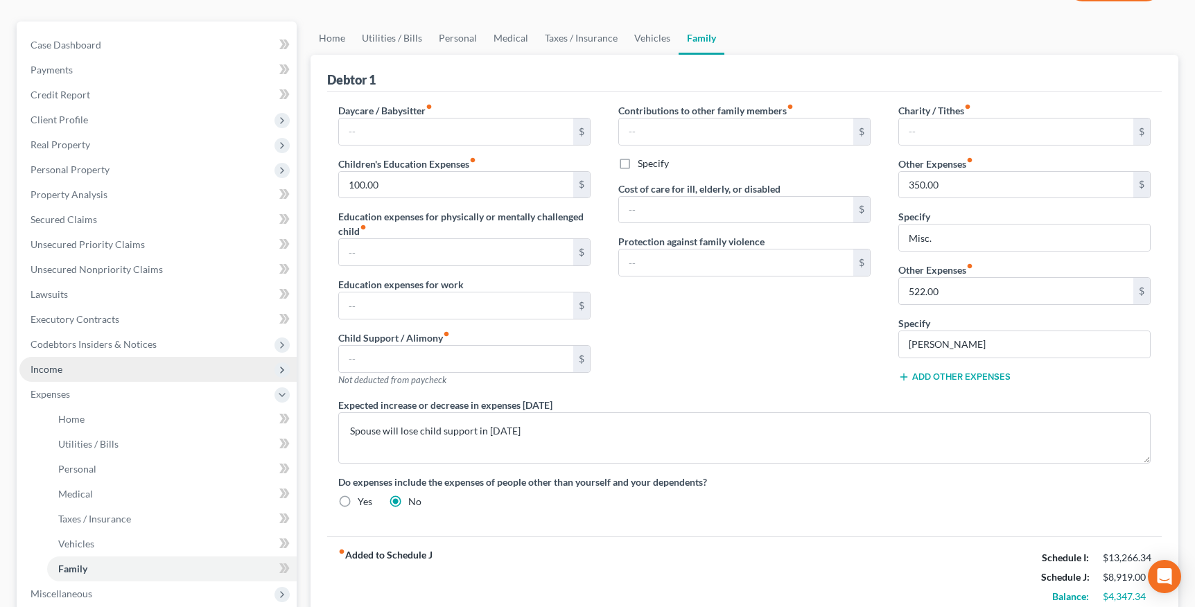
click at [71, 372] on span "Income" at bounding box center [157, 369] width 277 height 25
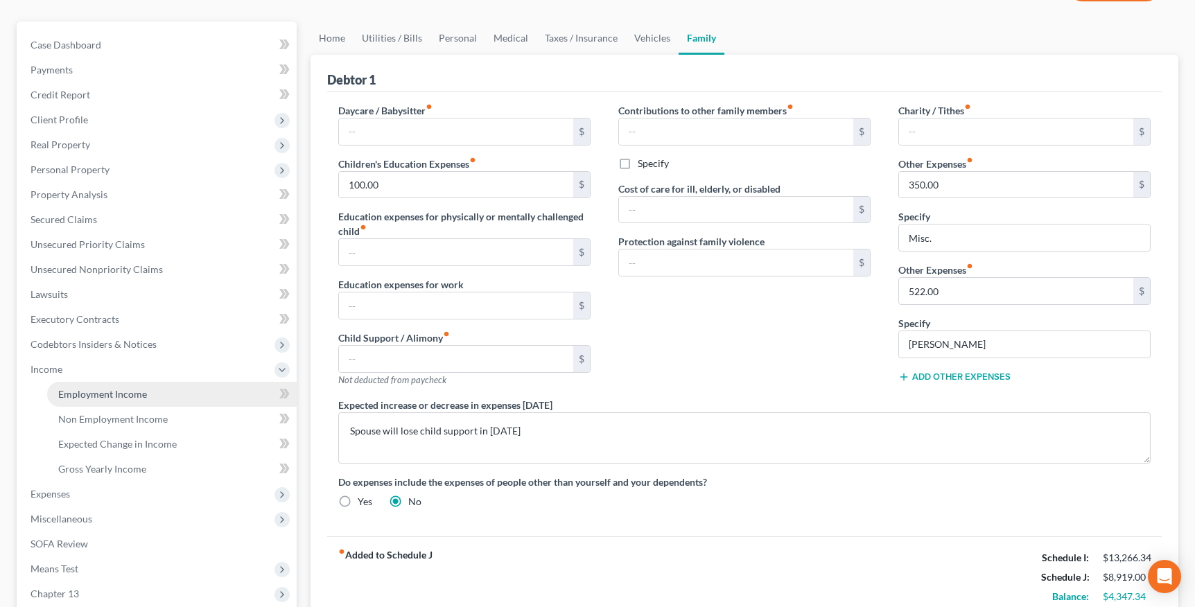
click at [93, 397] on span "Employment Income" at bounding box center [102, 394] width 89 height 12
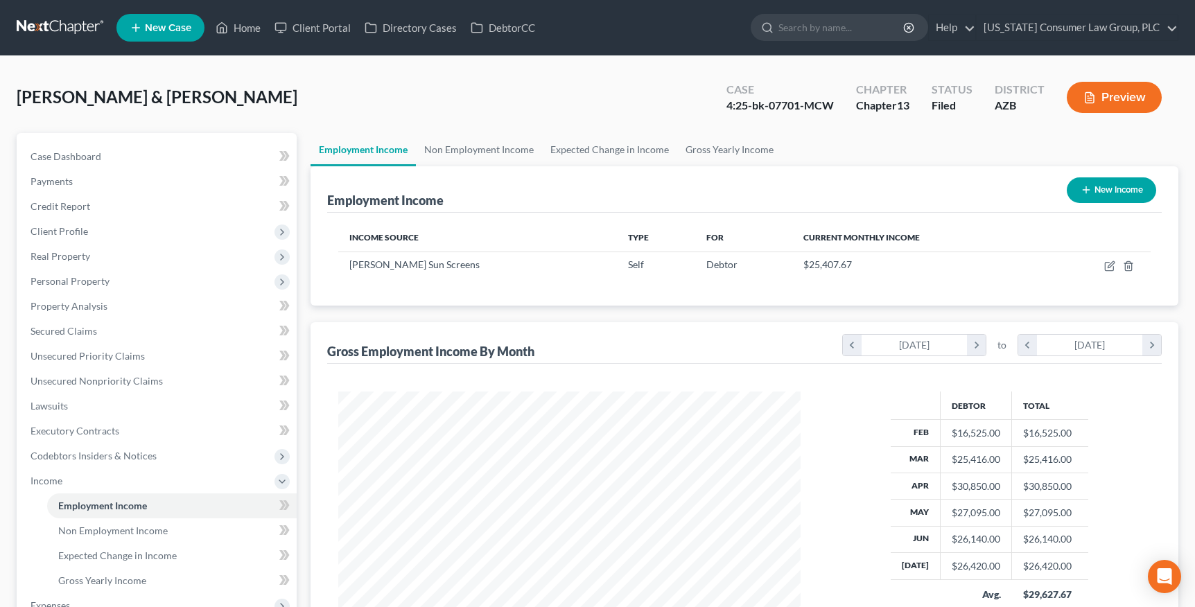
scroll to position [248, 490]
click at [642, 150] on link "Expected Change in Income" at bounding box center [609, 149] width 135 height 33
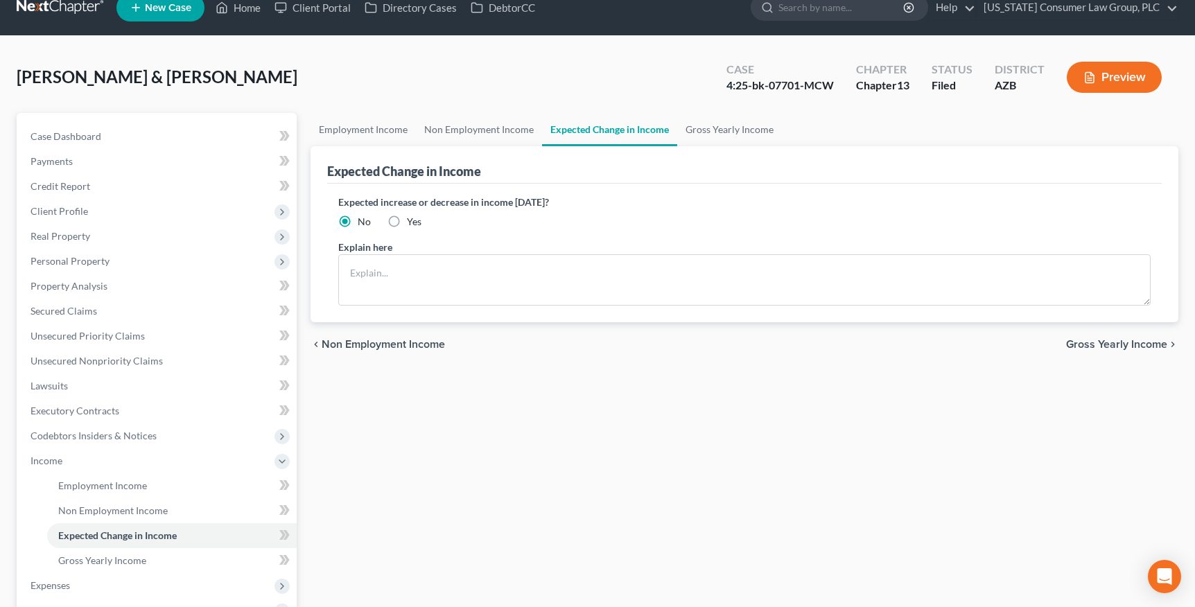
scroll to position [241, 0]
